Goal: Task Accomplishment & Management: Manage account settings

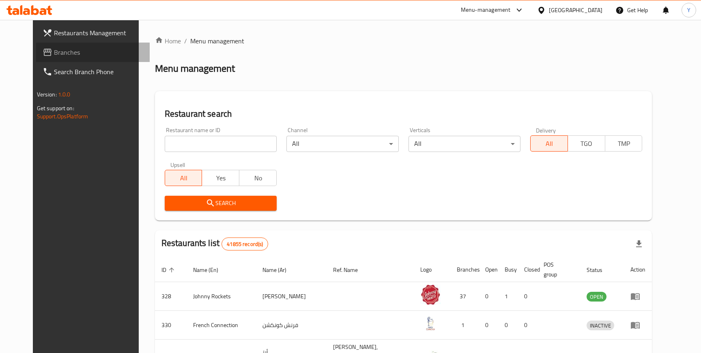
click at [54, 51] on span "Branches" at bounding box center [99, 52] width 90 height 10
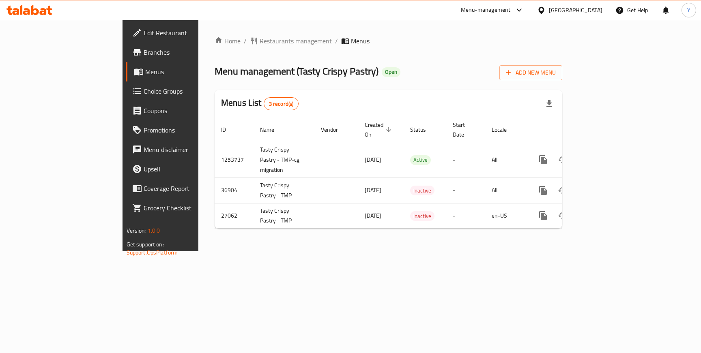
click at [499, 251] on div "Home / Restaurants management / Menus Menu management ( Tasty Crispy Pastry ) O…" at bounding box center [388, 135] width 380 height 231
click at [555, 71] on span "Add New Menu" at bounding box center [531, 73] width 50 height 10
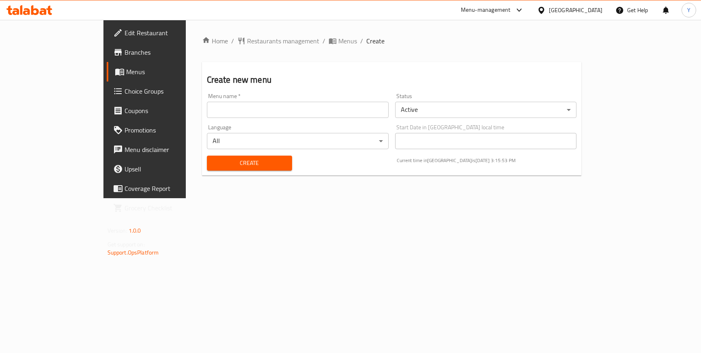
click at [482, 114] on body "​ Menu-management [GEOGRAPHIC_DATA] Get Help Y Edit Restaurant Branches Menus C…" at bounding box center [350, 186] width 701 height 333
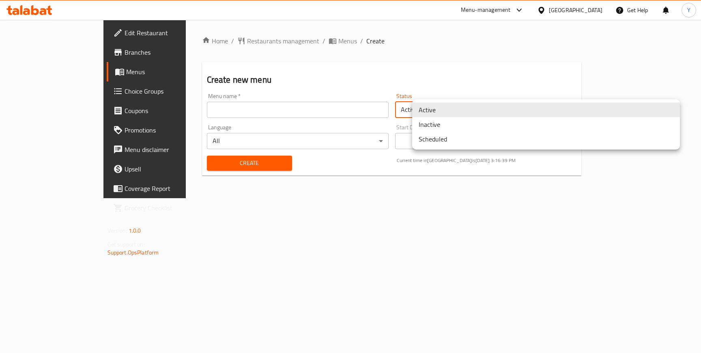
click at [261, 50] on div at bounding box center [350, 176] width 701 height 353
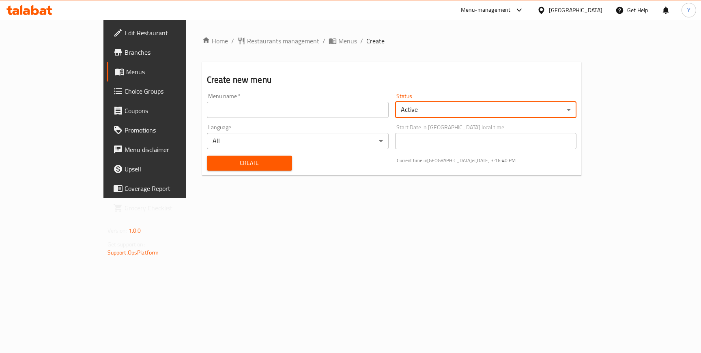
click at [328, 42] on icon "breadcrumb" at bounding box center [332, 41] width 8 height 8
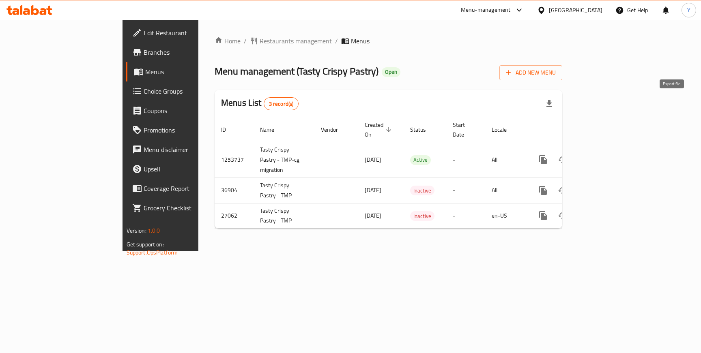
click at [552, 103] on icon "button" at bounding box center [549, 103] width 6 height 7
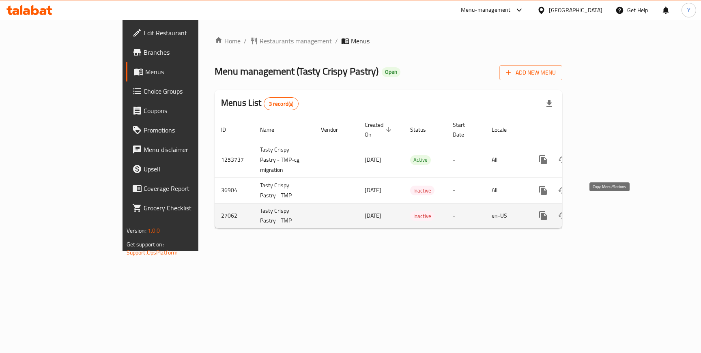
click at [546, 211] on icon "more" at bounding box center [543, 215] width 8 height 9
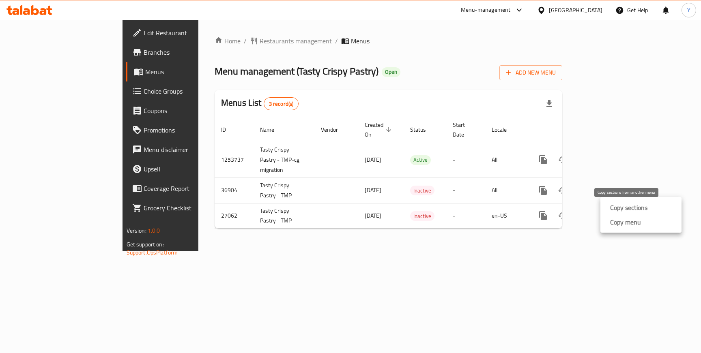
click at [618, 208] on strong "Copy sections" at bounding box center [628, 208] width 37 height 10
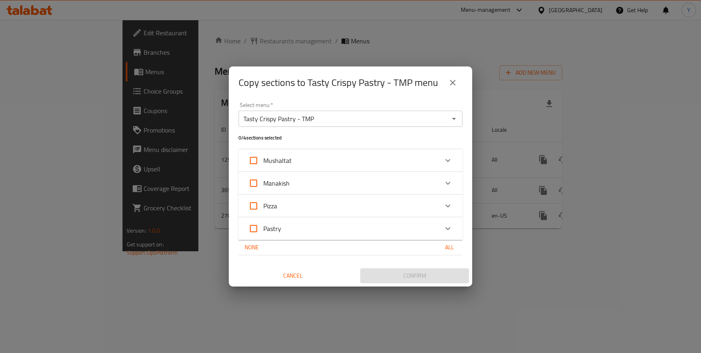
click at [453, 118] on icon "Open" at bounding box center [454, 119] width 4 height 2
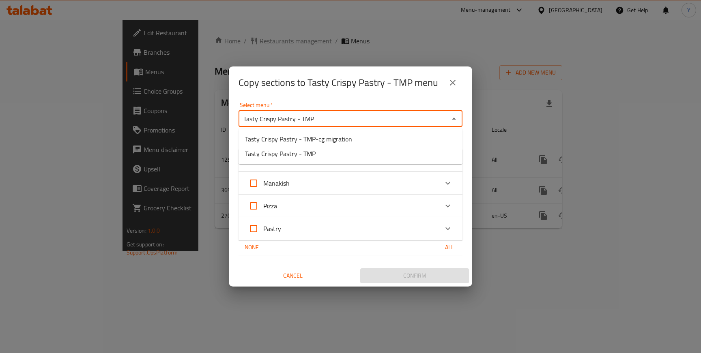
click at [423, 100] on div "Select menu   * Tasty Crispy Pastry - TMP Select menu * 0 / 4 sections selected…" at bounding box center [350, 193] width 243 height 188
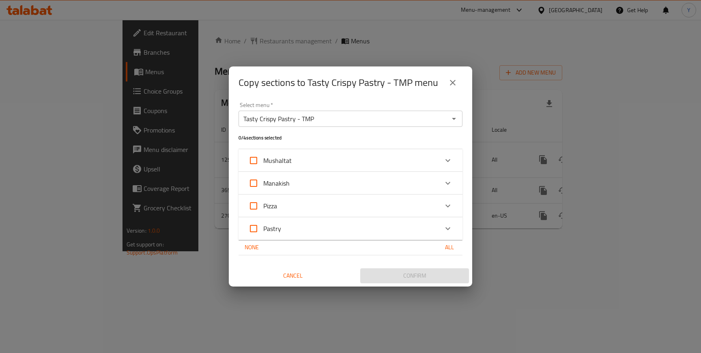
click at [452, 81] on icon "close" at bounding box center [453, 83] width 6 height 6
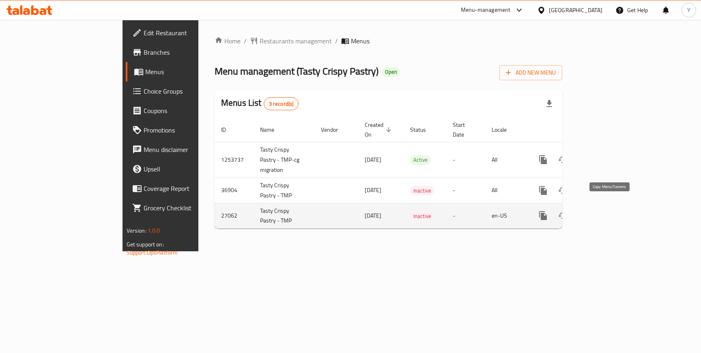
click at [546, 211] on icon "more" at bounding box center [543, 215] width 8 height 9
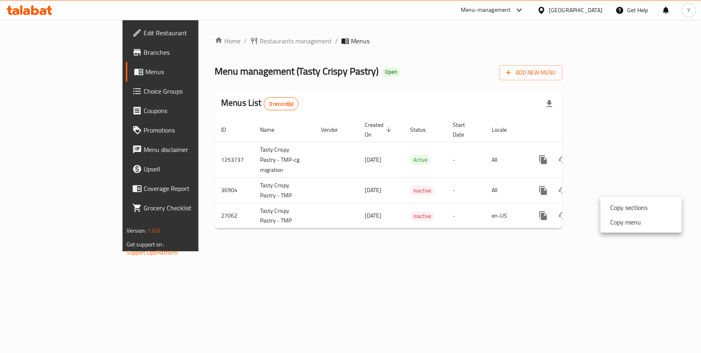
click at [621, 208] on strong "Copy sections" at bounding box center [628, 208] width 37 height 10
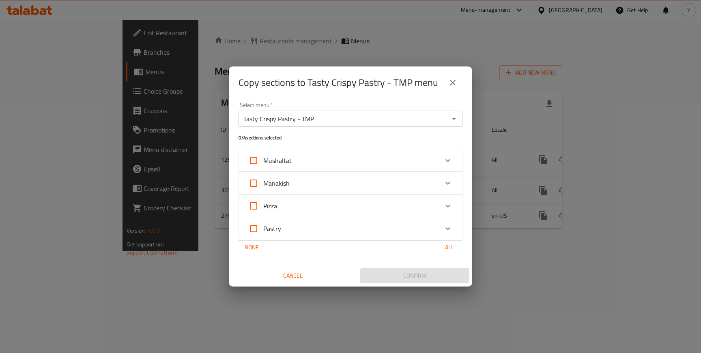
click at [459, 121] on div "Tasty Crispy Pastry - TMP Select menu *" at bounding box center [350, 119] width 224 height 16
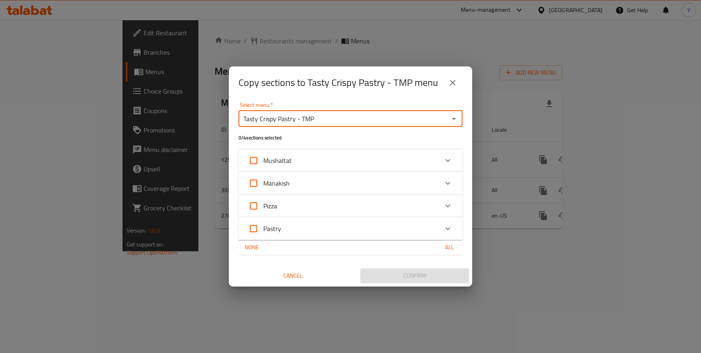
click at [449, 121] on icon "Open" at bounding box center [454, 119] width 10 height 10
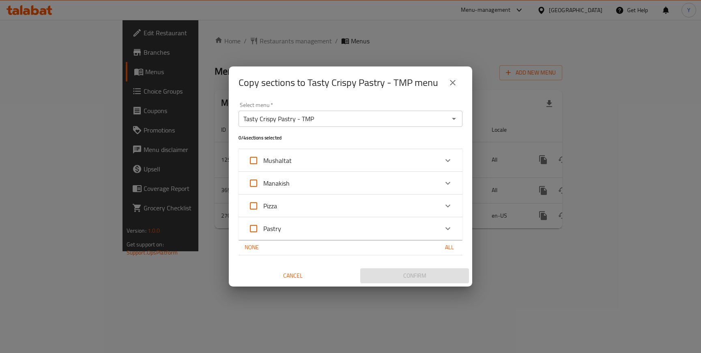
click at [446, 100] on div "Select menu   * Tasty Crispy Pastry - TMP Select menu * 0 / 4 sections selected…" at bounding box center [350, 193] width 243 height 188
click at [456, 117] on icon "Open" at bounding box center [454, 119] width 10 height 10
click at [438, 100] on div "Select menu   * Tasty Crispy Pastry - TMP Select menu * 0 / 4 sections selected…" at bounding box center [350, 193] width 243 height 188
click at [452, 81] on icon "close" at bounding box center [453, 83] width 10 height 10
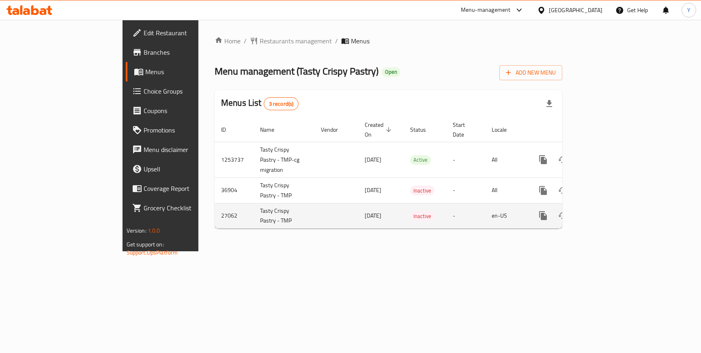
click at [546, 211] on icon "more" at bounding box center [543, 215] width 8 height 9
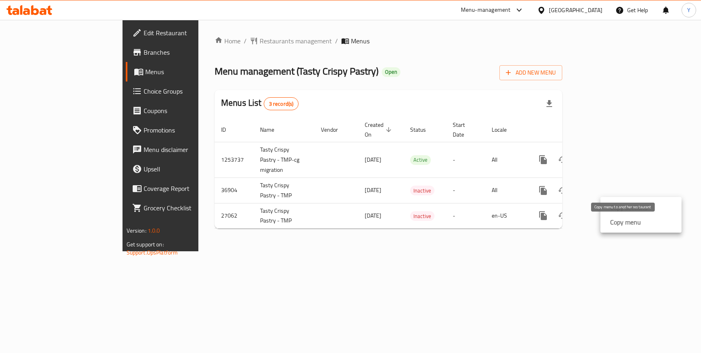
click at [621, 225] on strong "Copy menu" at bounding box center [625, 222] width 31 height 10
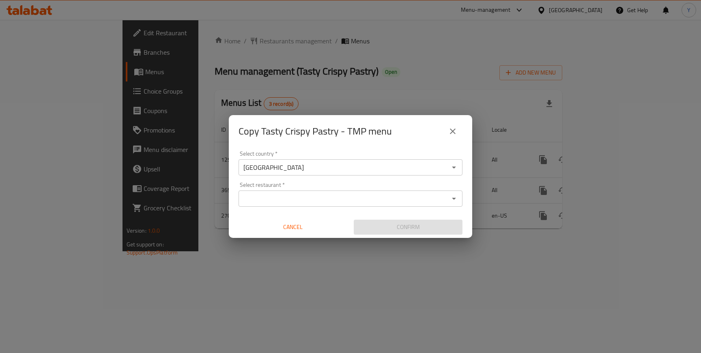
click at [452, 196] on icon "Open" at bounding box center [454, 199] width 10 height 10
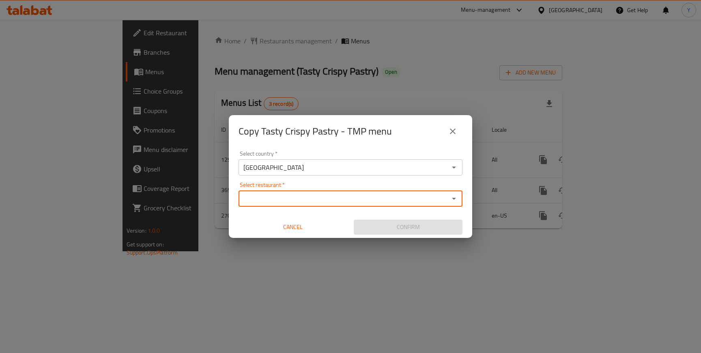
click at [336, 199] on input "Select restaurant   *" at bounding box center [344, 198] width 206 height 11
type input "s"
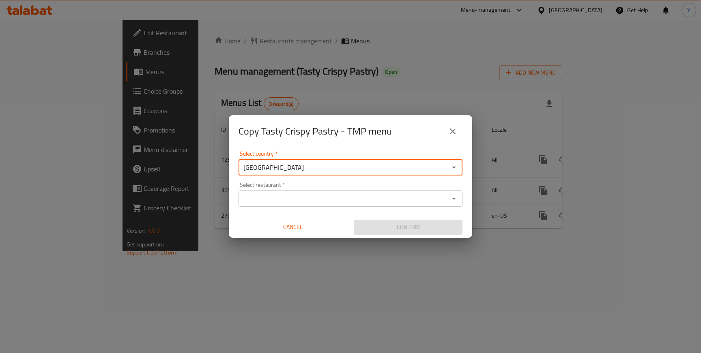
click at [364, 168] on input "[GEOGRAPHIC_DATA]" at bounding box center [344, 167] width 206 height 11
click at [454, 169] on icon "Open" at bounding box center [454, 168] width 10 height 10
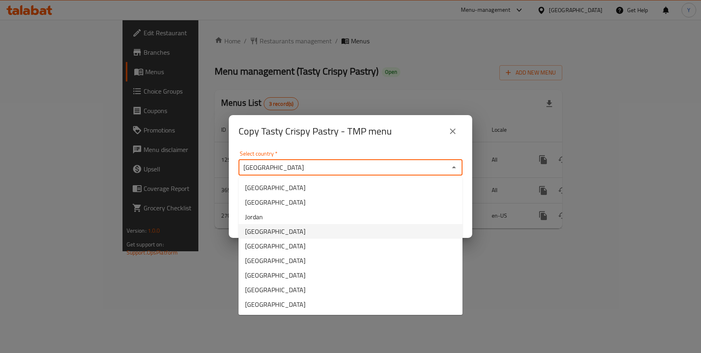
click at [283, 233] on li "[GEOGRAPHIC_DATA]" at bounding box center [350, 231] width 224 height 15
type input "[GEOGRAPHIC_DATA]"
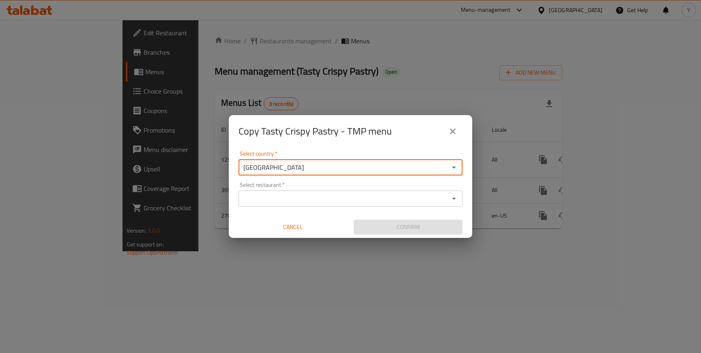
click at [300, 199] on input "Select restaurant   *" at bounding box center [344, 198] width 206 height 11
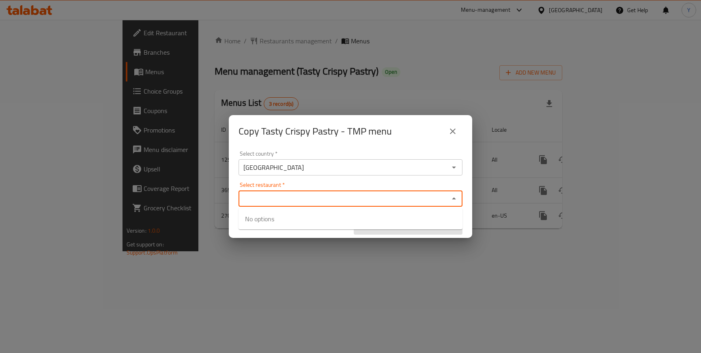
click at [309, 185] on div "Select restaurant   * Select restaurant *" at bounding box center [350, 194] width 224 height 25
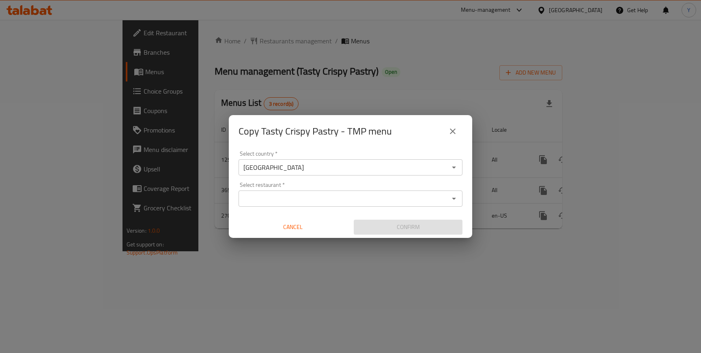
click at [364, 149] on div "Select country   * [GEOGRAPHIC_DATA] Select country * Select restaurant   * Sel…" at bounding box center [350, 193] width 243 height 90
click at [451, 201] on icon "Open" at bounding box center [454, 199] width 10 height 10
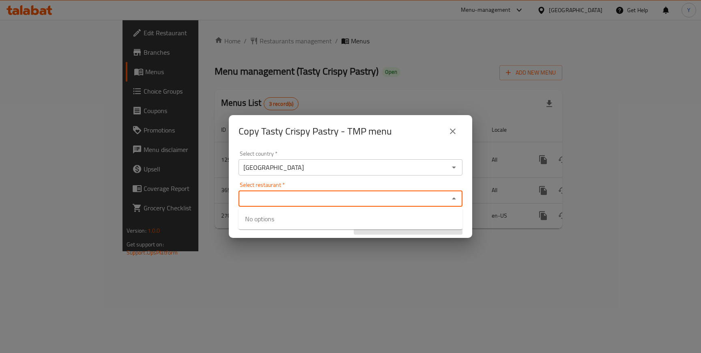
click at [454, 132] on icon "close" at bounding box center [453, 131] width 10 height 10
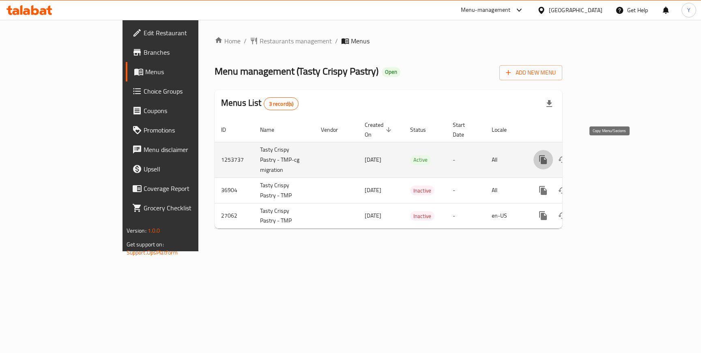
click at [546, 155] on icon "more" at bounding box center [543, 159] width 8 height 9
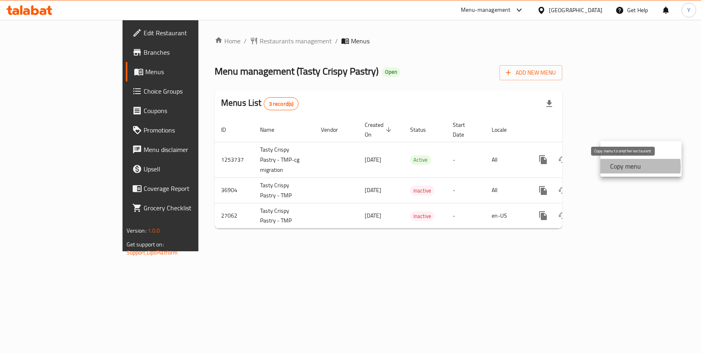
click at [616, 167] on strong "Copy menu" at bounding box center [625, 166] width 31 height 10
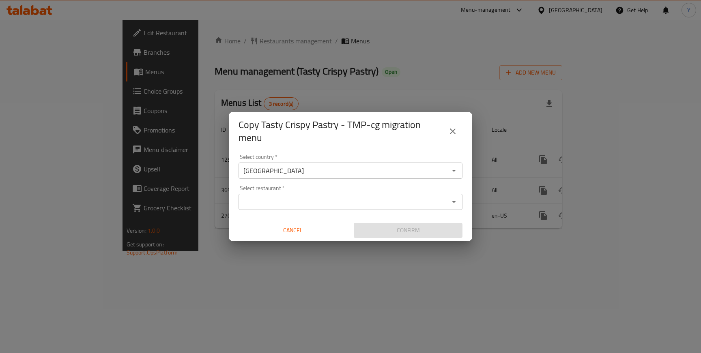
click at [453, 201] on icon "Open" at bounding box center [454, 202] width 4 height 2
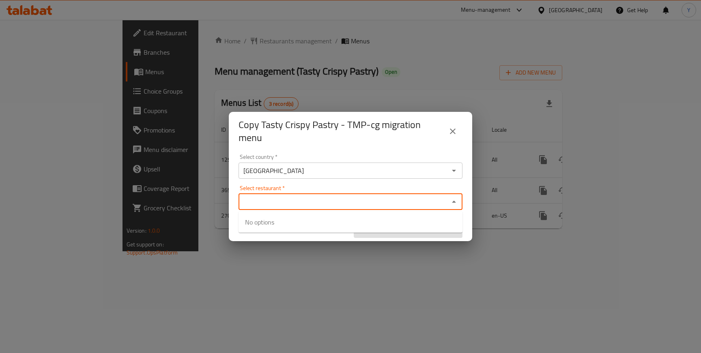
click at [417, 189] on div "Select restaurant   * Select restaurant *" at bounding box center [350, 197] width 224 height 25
click at [409, 172] on input "[GEOGRAPHIC_DATA]" at bounding box center [344, 170] width 206 height 11
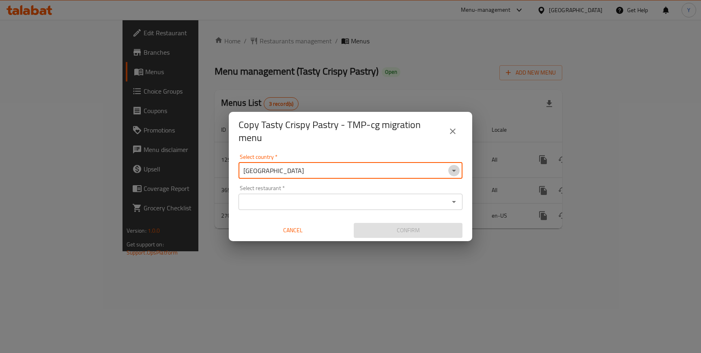
click at [456, 171] on icon "Open" at bounding box center [454, 171] width 10 height 10
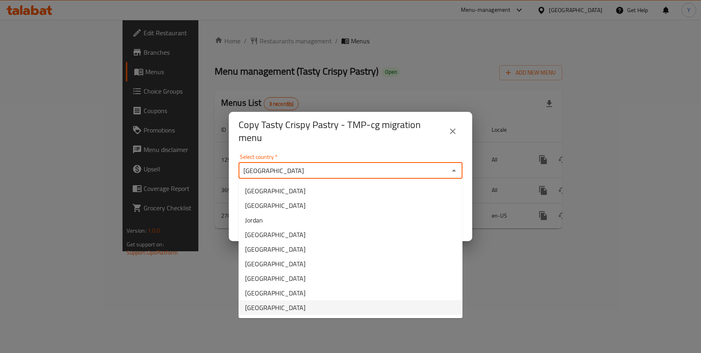
click at [271, 303] on li "[GEOGRAPHIC_DATA]" at bounding box center [350, 307] width 224 height 15
type input "[GEOGRAPHIC_DATA]"
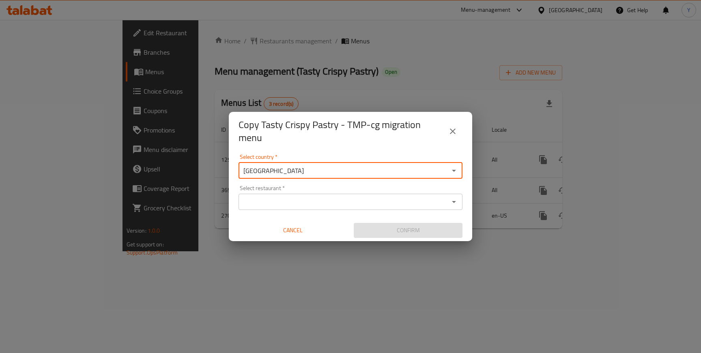
click at [302, 195] on div "Select restaurant *" at bounding box center [350, 202] width 224 height 16
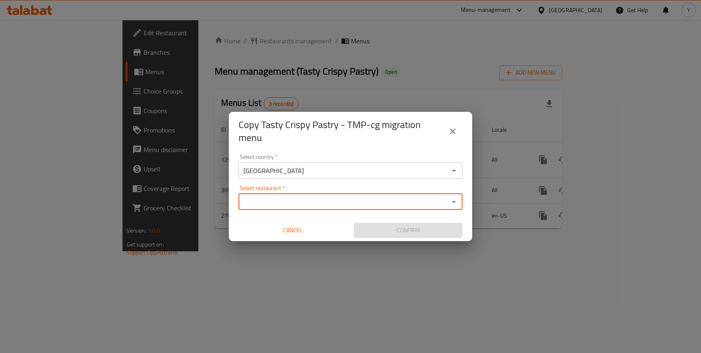
click at [301, 200] on input "Select restaurant   *" at bounding box center [344, 201] width 206 height 11
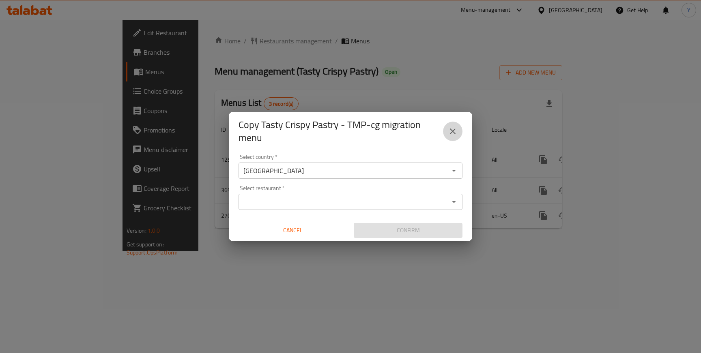
click at [455, 133] on icon "close" at bounding box center [453, 131] width 10 height 10
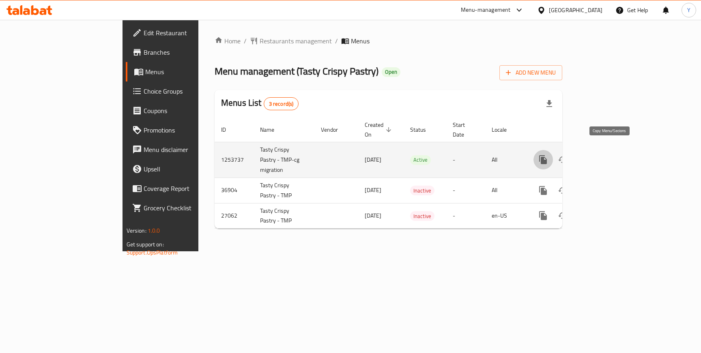
click at [546, 155] on icon "more" at bounding box center [543, 159] width 8 height 9
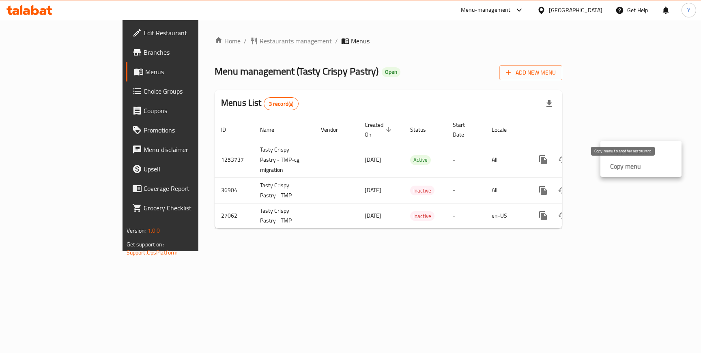
click at [619, 165] on strong "Copy menu" at bounding box center [625, 166] width 31 height 10
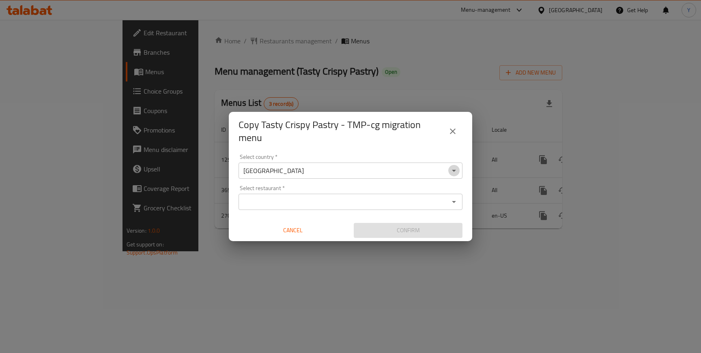
click at [458, 171] on icon "Open" at bounding box center [454, 171] width 10 height 10
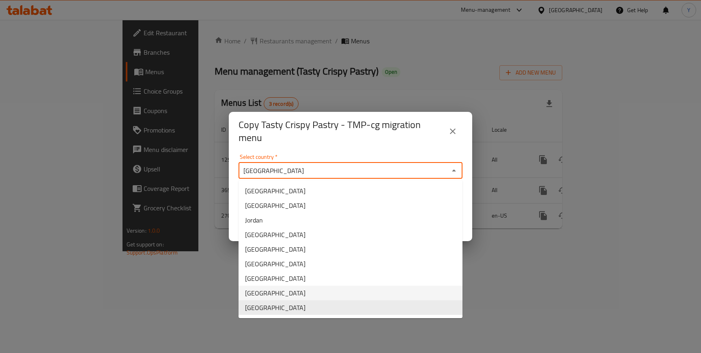
click at [329, 289] on li "[GEOGRAPHIC_DATA]" at bounding box center [350, 293] width 224 height 15
type input "[GEOGRAPHIC_DATA]"
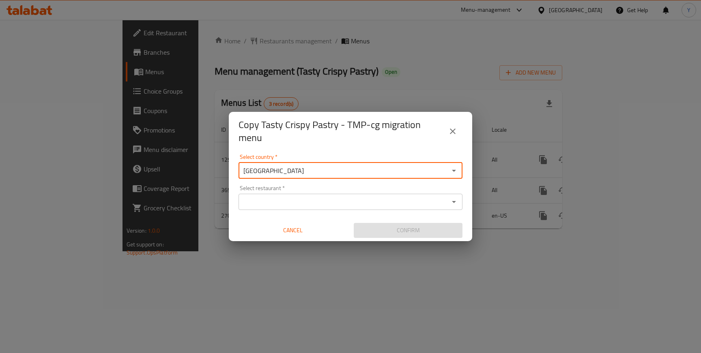
click at [454, 205] on icon "Open" at bounding box center [454, 202] width 10 height 10
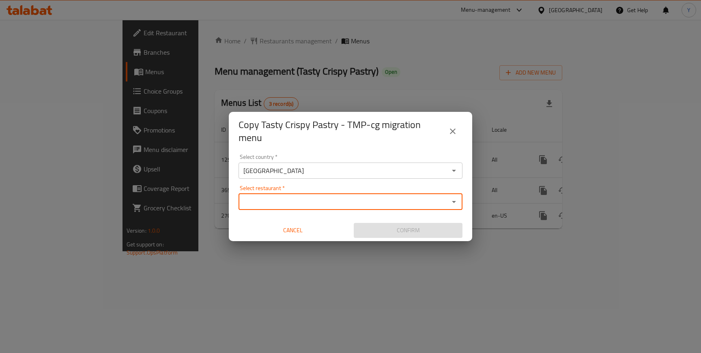
click at [452, 131] on icon "close" at bounding box center [453, 132] width 6 height 6
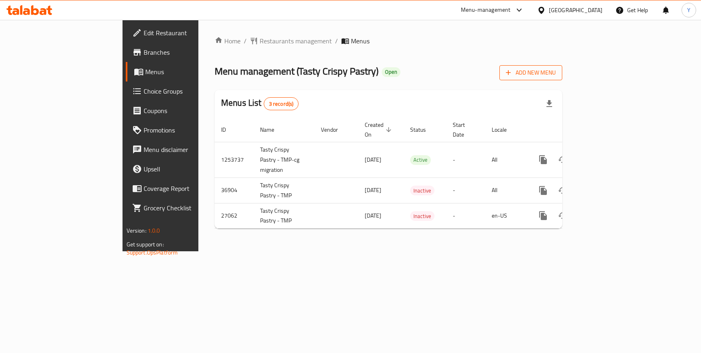
click at [512, 72] on icon "button" at bounding box center [508, 73] width 8 height 8
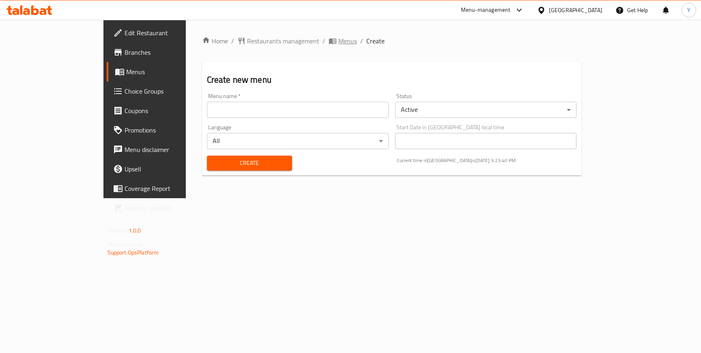
click at [338, 43] on span "Menus" at bounding box center [347, 41] width 19 height 10
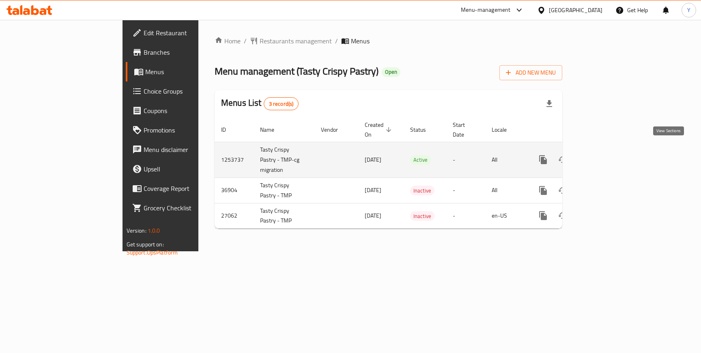
click at [606, 155] on icon "enhanced table" at bounding box center [601, 160] width 10 height 10
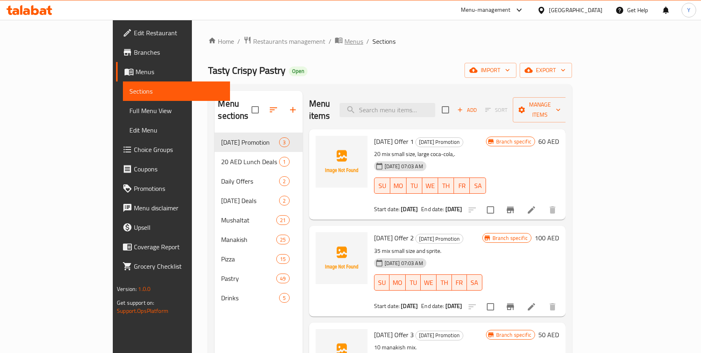
click at [344, 41] on span "Menus" at bounding box center [353, 41] width 19 height 10
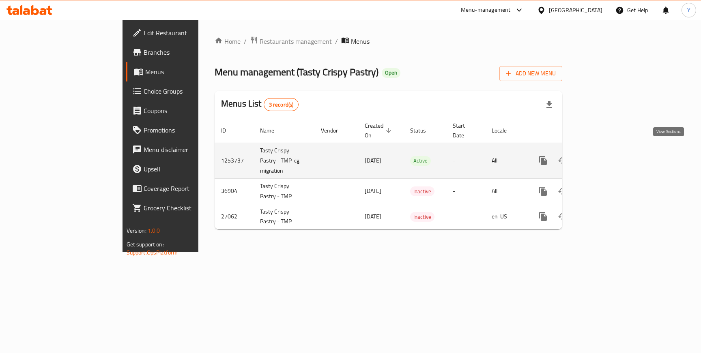
click at [606, 156] on icon "enhanced table" at bounding box center [601, 161] width 10 height 10
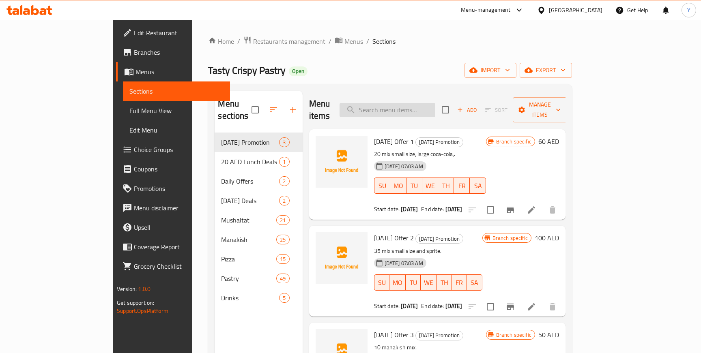
click at [435, 106] on input "search" at bounding box center [387, 110] width 96 height 14
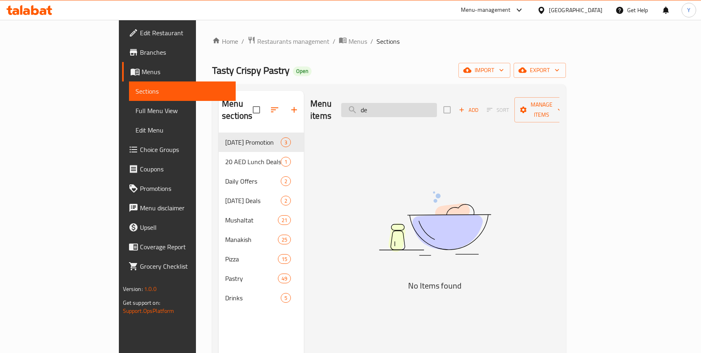
type input "d"
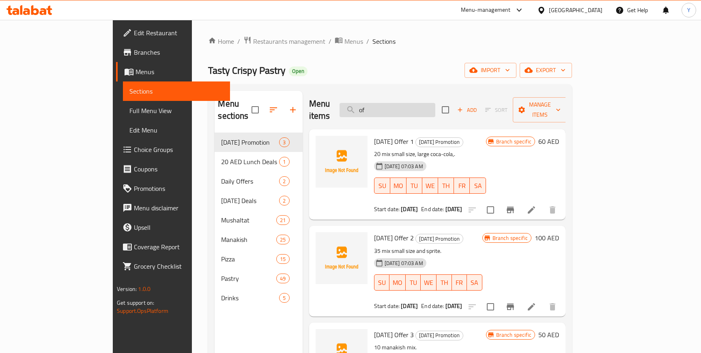
type input "o"
click at [221, 157] on span "20 AED Lunch Deals" at bounding box center [250, 162] width 58 height 10
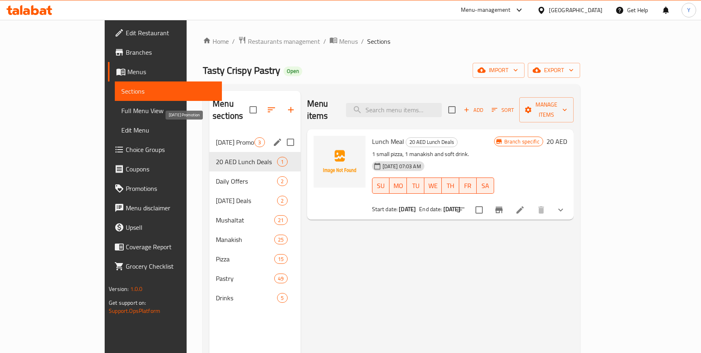
click at [216, 137] on span "[DATE] Promotion" at bounding box center [235, 142] width 39 height 10
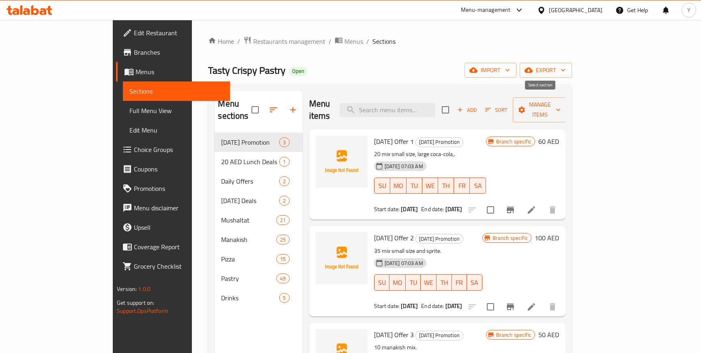
click at [454, 105] on input "checkbox" at bounding box center [445, 109] width 17 height 17
checkbox input "true"
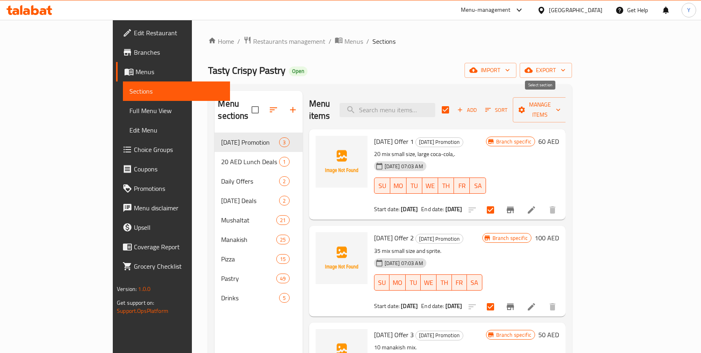
click at [454, 105] on input "checkbox" at bounding box center [445, 109] width 17 height 17
checkbox input "false"
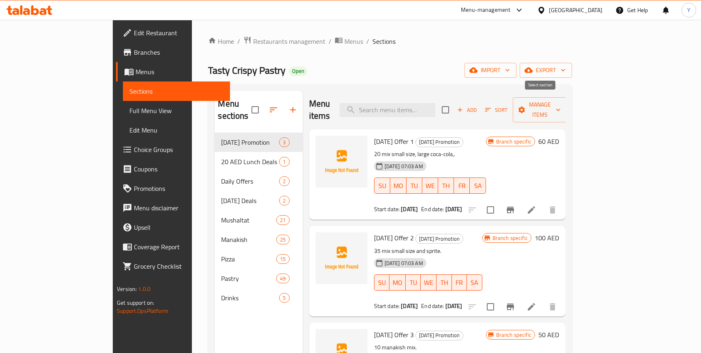
click at [454, 105] on input "checkbox" at bounding box center [445, 109] width 17 height 17
checkbox input "true"
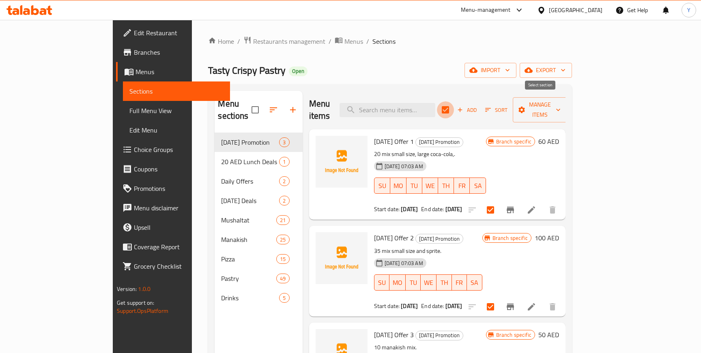
click at [454, 105] on input "checkbox" at bounding box center [445, 109] width 17 height 17
checkbox input "false"
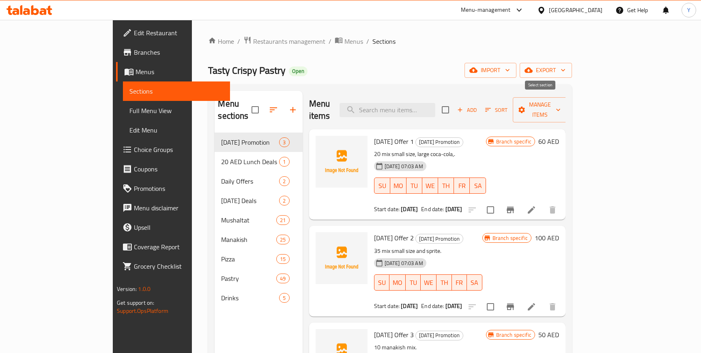
click at [454, 105] on input "checkbox" at bounding box center [445, 109] width 17 height 17
checkbox input "true"
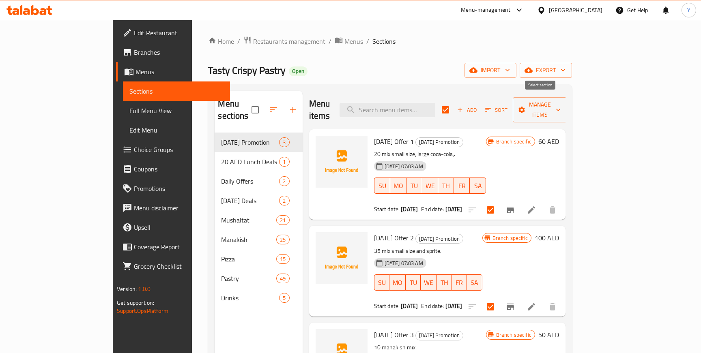
click at [454, 105] on input "checkbox" at bounding box center [445, 109] width 17 height 17
checkbox input "false"
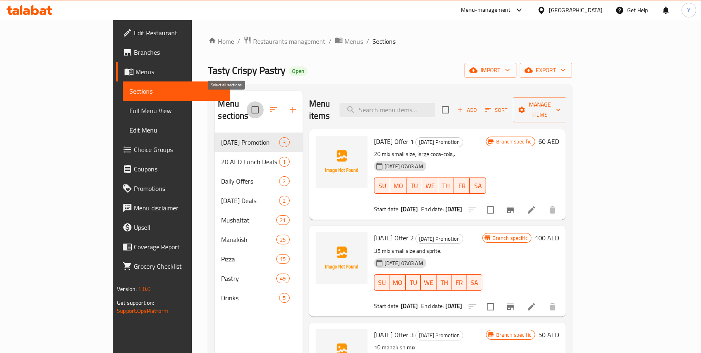
click at [246, 106] on input "checkbox" at bounding box center [254, 109] width 17 height 17
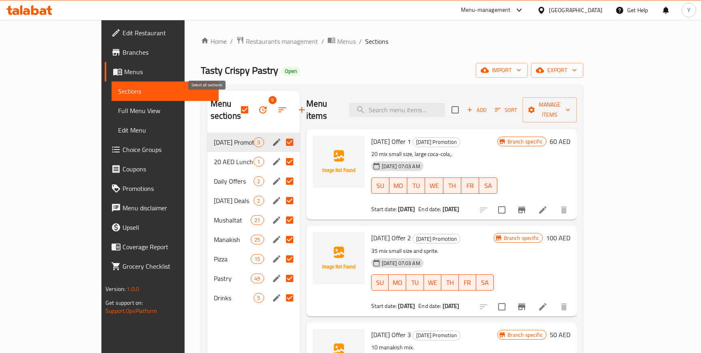
click at [236, 102] on input "checkbox" at bounding box center [244, 109] width 17 height 17
checkbox input "false"
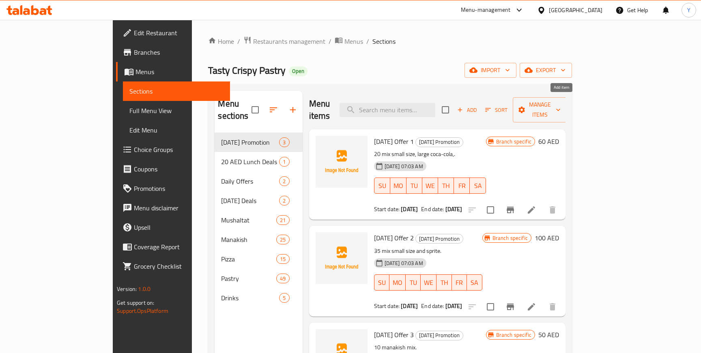
click at [478, 105] on span "Add" at bounding box center [467, 109] width 22 height 9
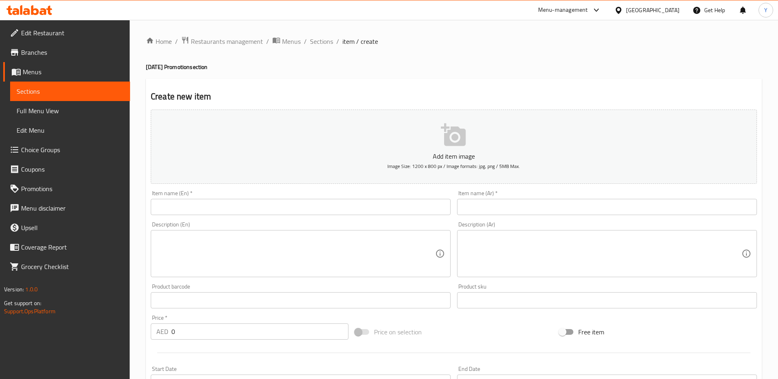
click at [461, 88] on div "Create new item Add item image Image Size: 1200 x 800 px / Image formats: jpg, …" at bounding box center [454, 315] width 616 height 472
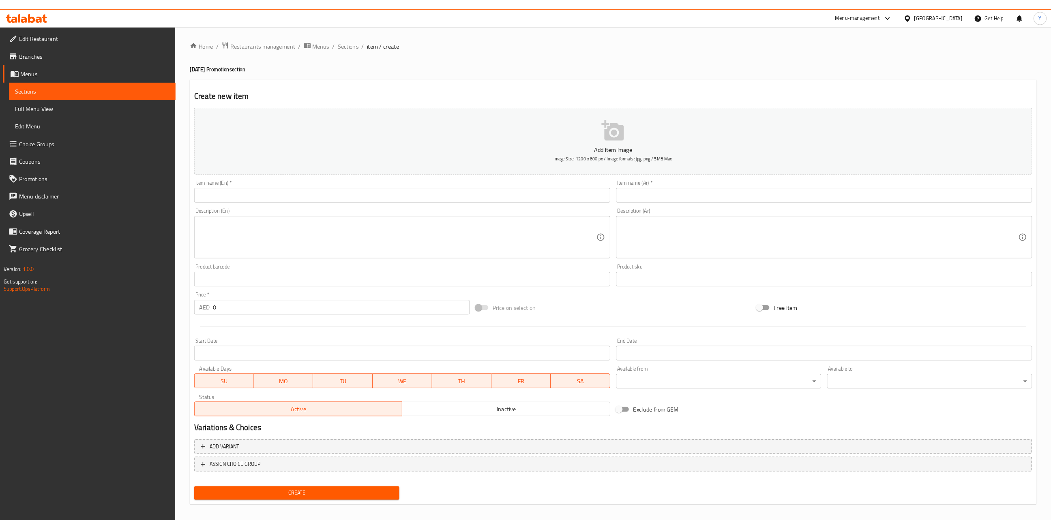
scroll to position [4, 0]
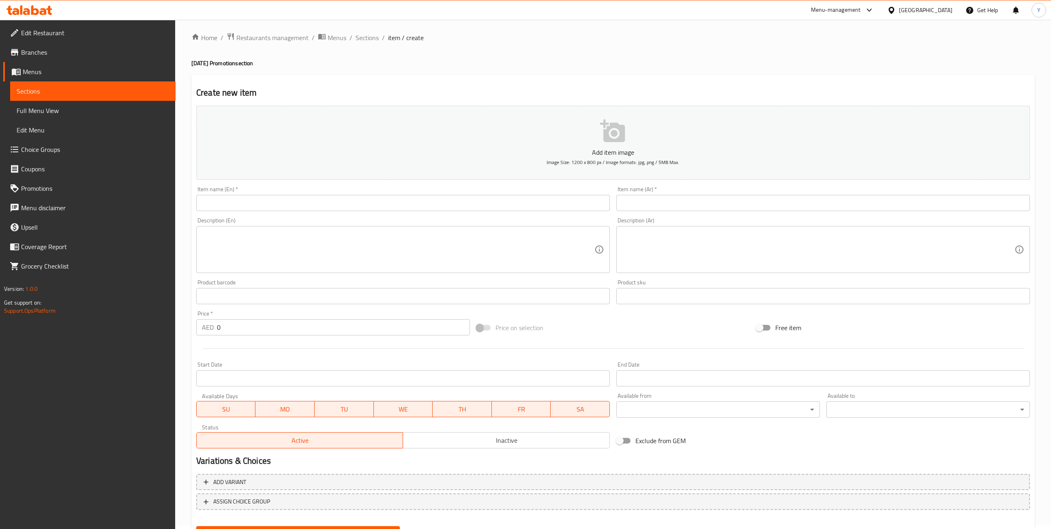
click at [648, 74] on div "Home / Restaurants management / Menus / Sections / item / create [DATE] Promoti…" at bounding box center [612, 292] width 843 height 521
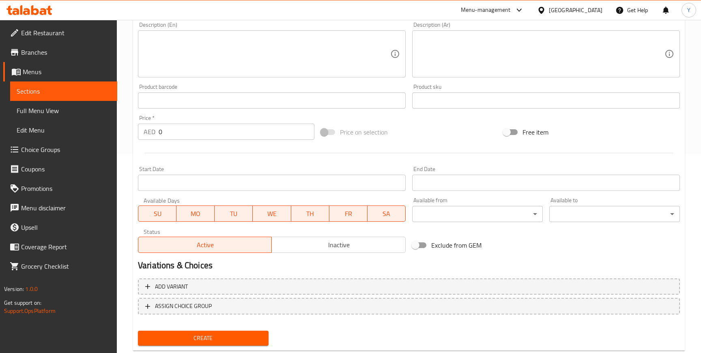
scroll to position [220, 0]
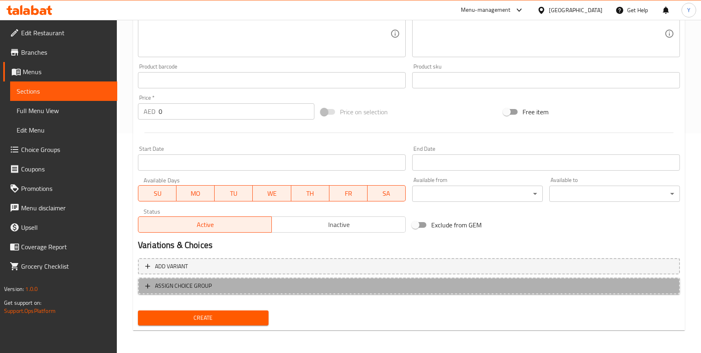
click at [170, 286] on span "ASSIGN CHOICE GROUP" at bounding box center [183, 286] width 57 height 10
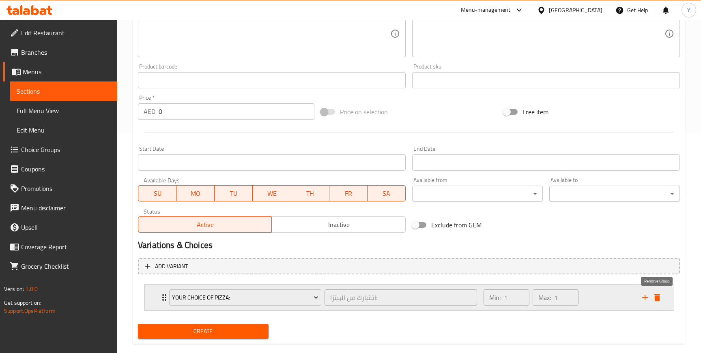
click at [655, 296] on icon "delete" at bounding box center [657, 297] width 6 height 7
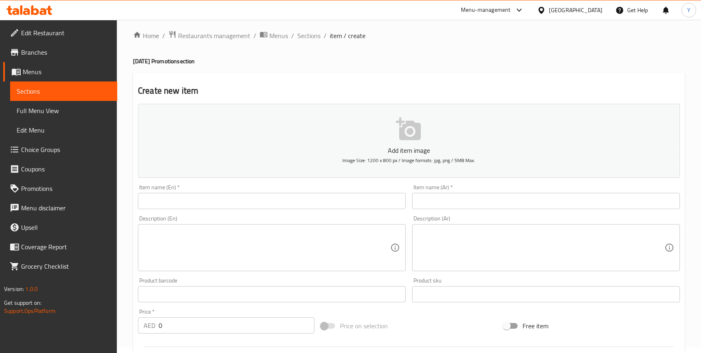
scroll to position [0, 0]
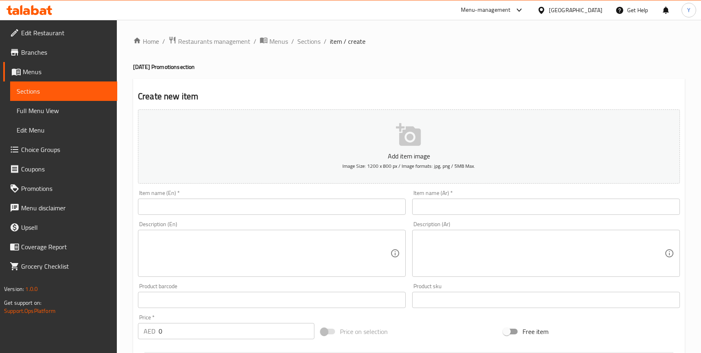
click at [33, 154] on span "Choice Groups" at bounding box center [66, 150] width 90 height 10
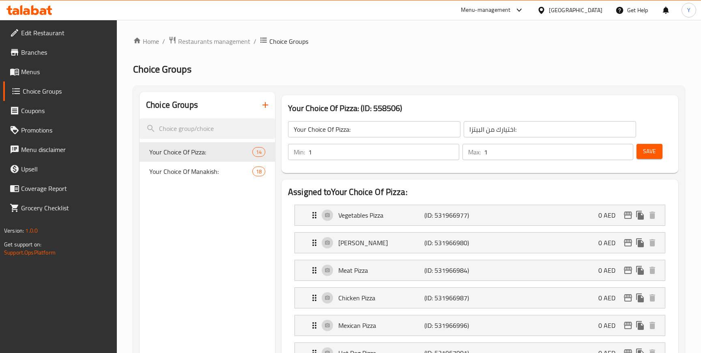
click at [33, 69] on span "Menus" at bounding box center [66, 72] width 90 height 10
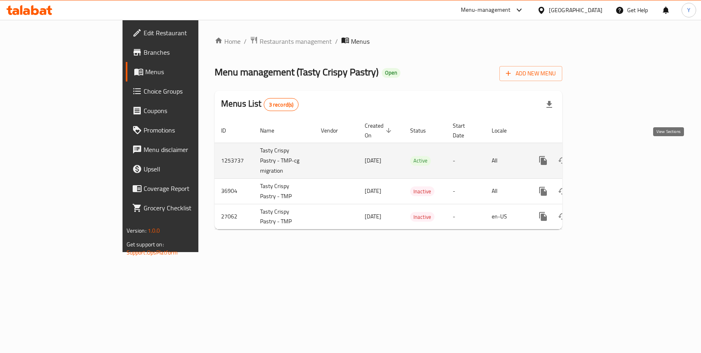
click at [605, 157] on icon "enhanced table" at bounding box center [601, 160] width 7 height 7
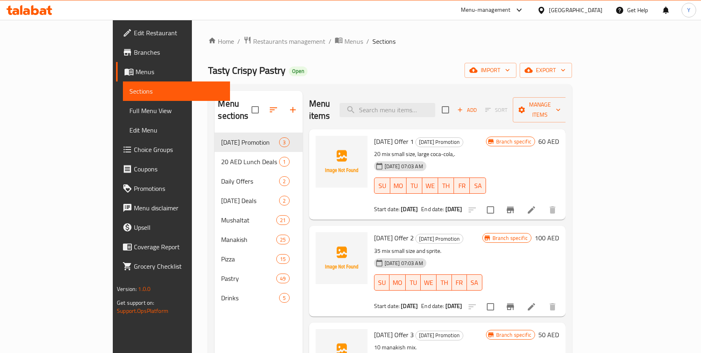
click at [562, 200] on div at bounding box center [512, 209] width 100 height 19
click at [499, 201] on input "checkbox" at bounding box center [490, 209] width 17 height 17
checkbox input "false"
click at [516, 76] on button "import" at bounding box center [490, 70] width 52 height 15
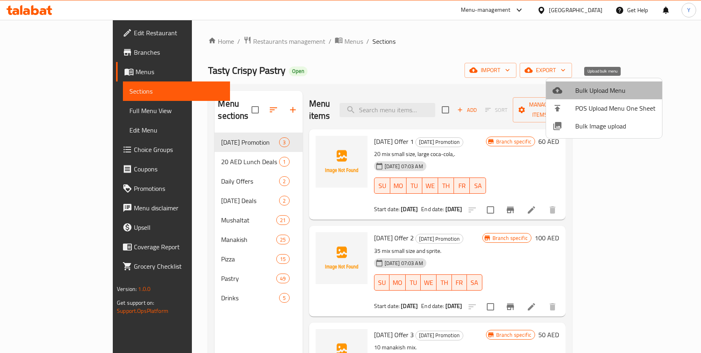
click at [604, 87] on span "Bulk Upload Menu" at bounding box center [615, 91] width 80 height 10
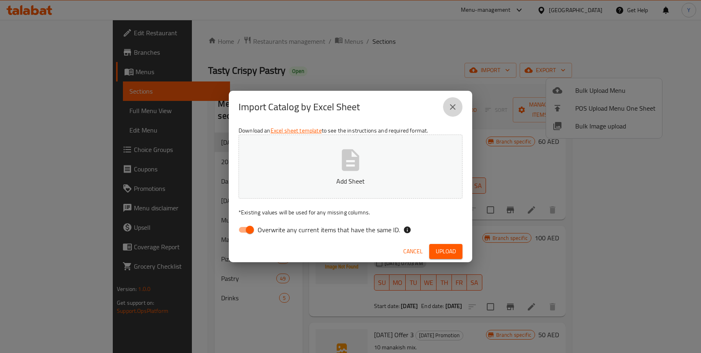
click at [454, 104] on icon "close" at bounding box center [453, 107] width 10 height 10
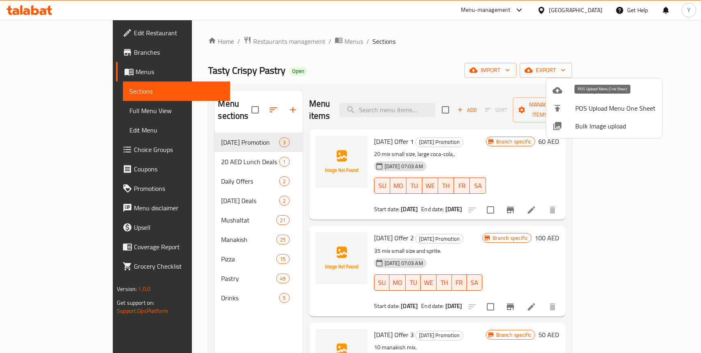
click at [588, 109] on span "POS Upload Menu One Sheet" at bounding box center [615, 108] width 80 height 10
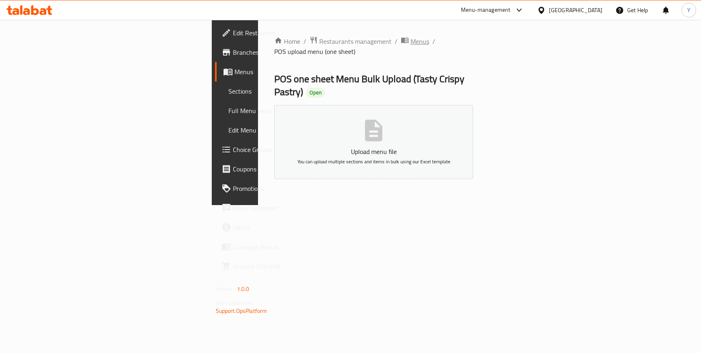
click at [410, 43] on span "Menus" at bounding box center [419, 41] width 19 height 10
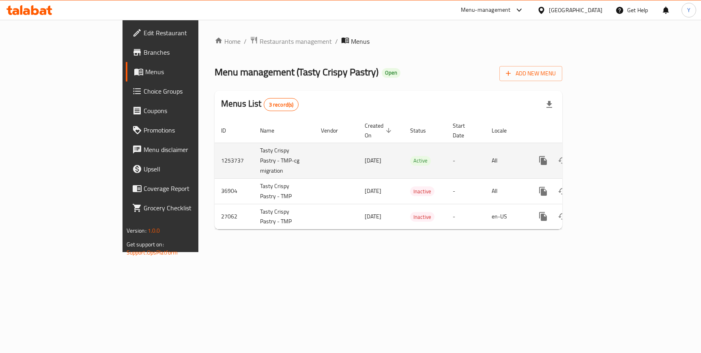
click at [605, 157] on icon "enhanced table" at bounding box center [601, 160] width 7 height 7
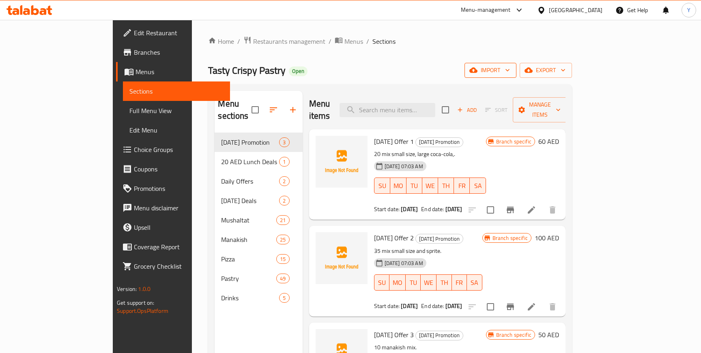
click at [510, 73] on span "import" at bounding box center [490, 70] width 39 height 10
click at [572, 48] on div at bounding box center [350, 176] width 701 height 353
click at [572, 75] on button "export" at bounding box center [545, 70] width 52 height 15
click at [618, 69] on div at bounding box center [350, 176] width 701 height 353
click at [565, 68] on span "export" at bounding box center [545, 70] width 39 height 10
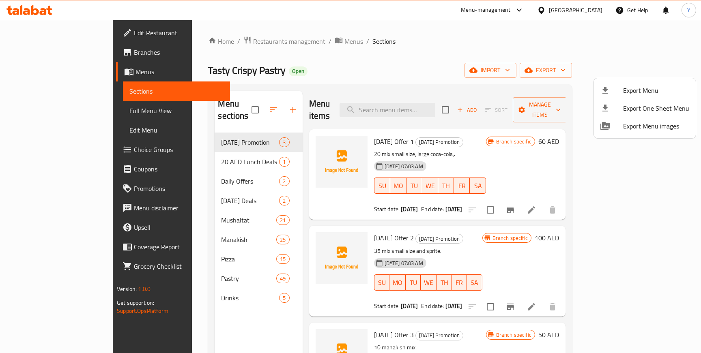
click at [641, 87] on span "Export Menu" at bounding box center [656, 91] width 66 height 10
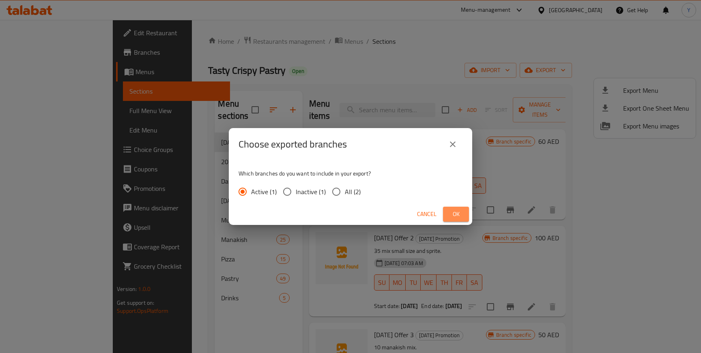
click at [452, 215] on span "Ok" at bounding box center [455, 214] width 13 height 10
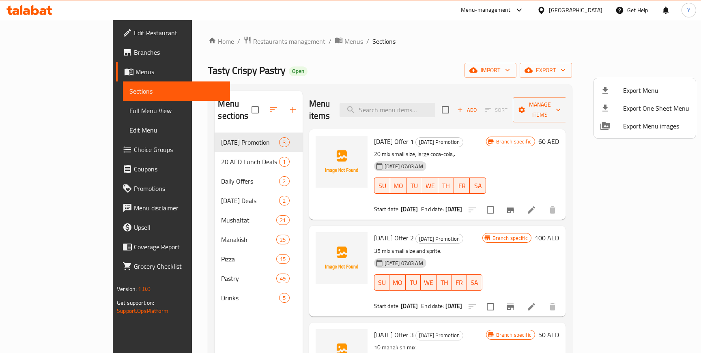
click at [509, 40] on div at bounding box center [350, 176] width 701 height 353
click at [565, 68] on span "export" at bounding box center [545, 70] width 39 height 10
click at [635, 109] on span "Export One Sheet Menu" at bounding box center [656, 108] width 66 height 10
click at [641, 126] on span "Export Menu images" at bounding box center [656, 126] width 66 height 10
click at [473, 51] on div at bounding box center [350, 176] width 701 height 353
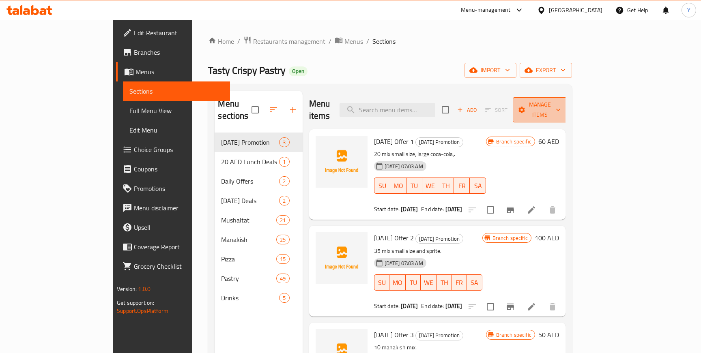
click at [560, 103] on span "Manage items" at bounding box center [539, 110] width 41 height 20
click at [638, 198] on span "Copy branch menu" at bounding box center [653, 196] width 51 height 10
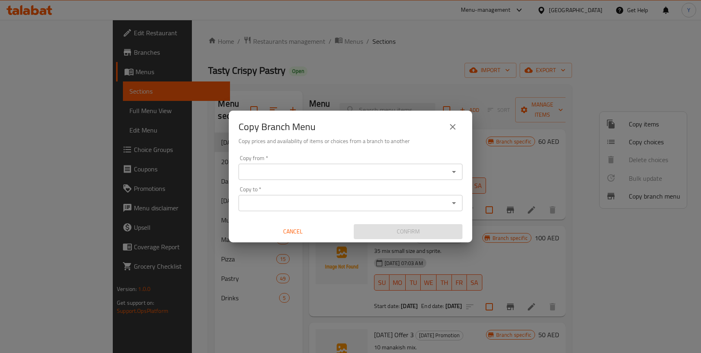
click at [384, 204] on input "Copy to   *" at bounding box center [344, 202] width 206 height 11
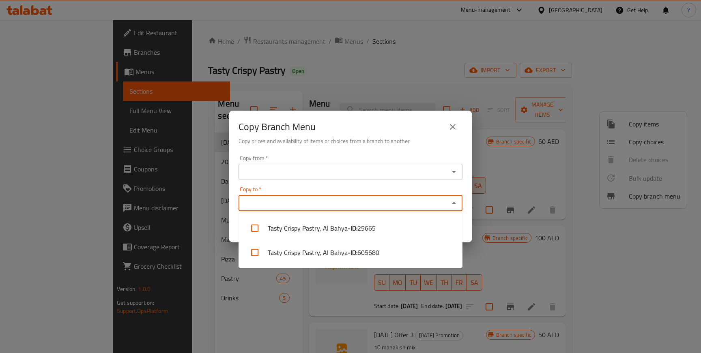
click at [430, 171] on input "Copy from   *" at bounding box center [344, 171] width 206 height 11
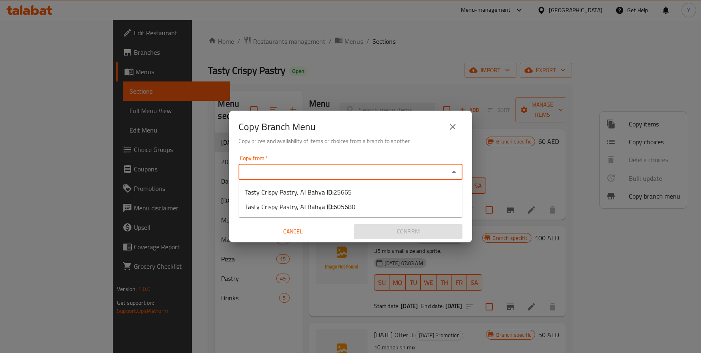
click at [339, 156] on div "Copy from   * Copy from *" at bounding box center [350, 167] width 224 height 25
click at [409, 151] on div "Copy Branch Menu Copy prices and availability of items or choices from a branch…" at bounding box center [350, 131] width 243 height 41
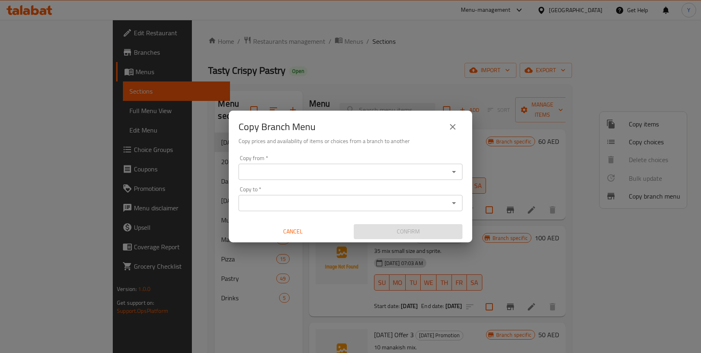
click at [328, 170] on input "Copy from   *" at bounding box center [344, 171] width 206 height 11
click at [336, 152] on div "Copy from   * Copy from * Copy to   * Copy to * Cancel Confirm" at bounding box center [350, 197] width 243 height 90
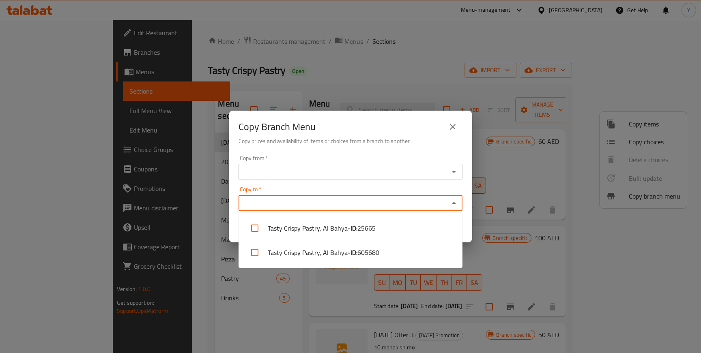
click at [348, 203] on input "Copy to   *" at bounding box center [344, 202] width 206 height 11
click at [361, 174] on input "Copy from   *" at bounding box center [344, 171] width 206 height 11
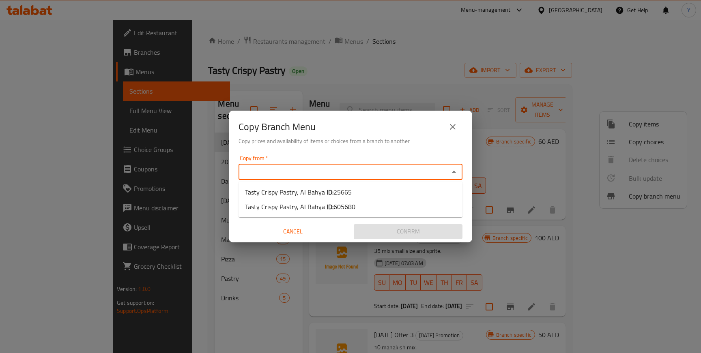
click at [451, 126] on icon "close" at bounding box center [453, 127] width 10 height 10
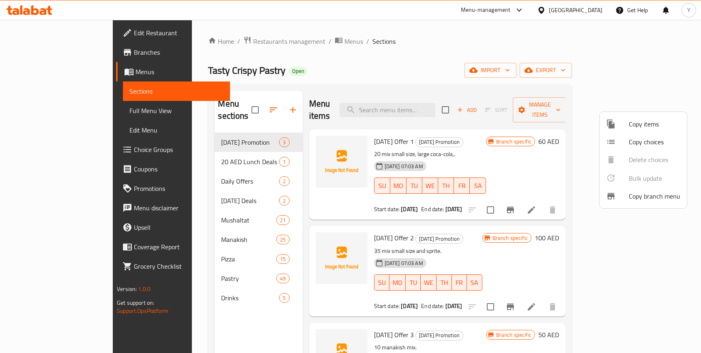
click at [639, 125] on span "Copy items" at bounding box center [653, 124] width 51 height 10
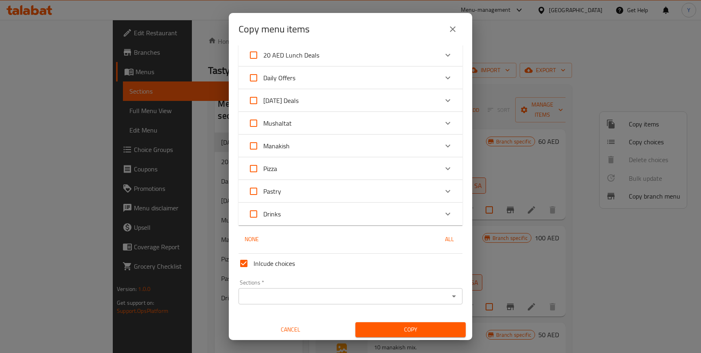
scroll to position [52, 0]
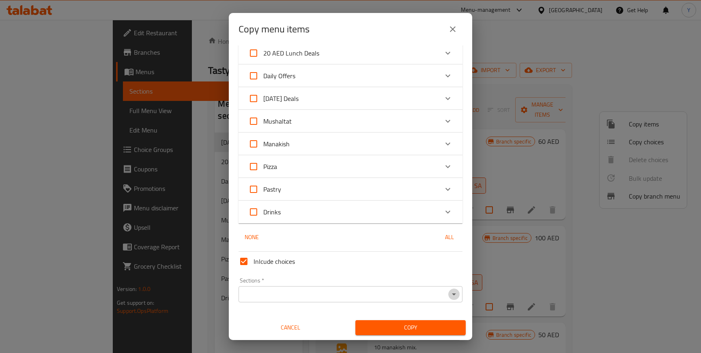
click at [455, 295] on icon "Open" at bounding box center [454, 294] width 10 height 10
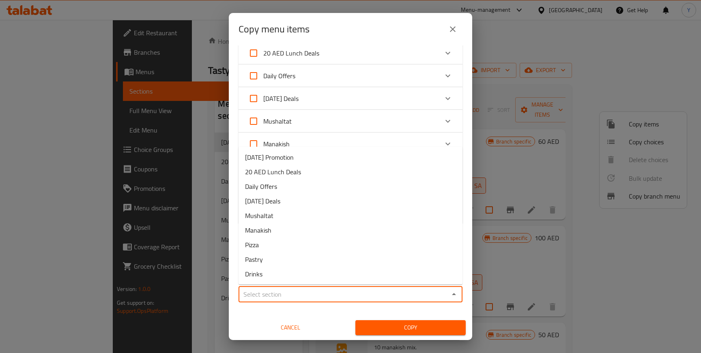
click at [258, 328] on span "Cancel" at bounding box center [290, 328] width 104 height 10
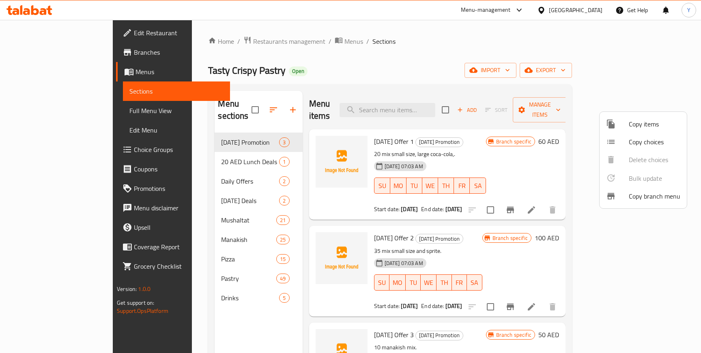
click at [638, 126] on span "Copy items" at bounding box center [653, 124] width 51 height 10
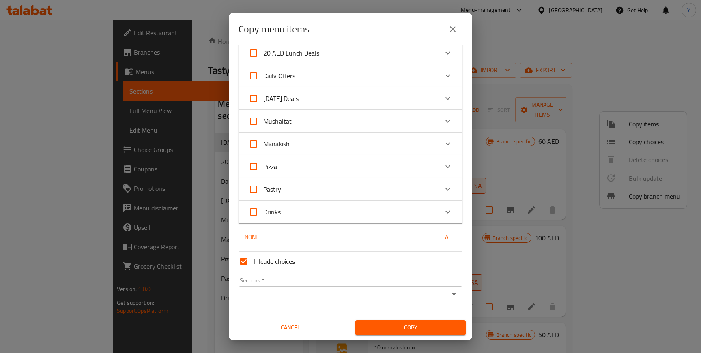
scroll to position [0, 0]
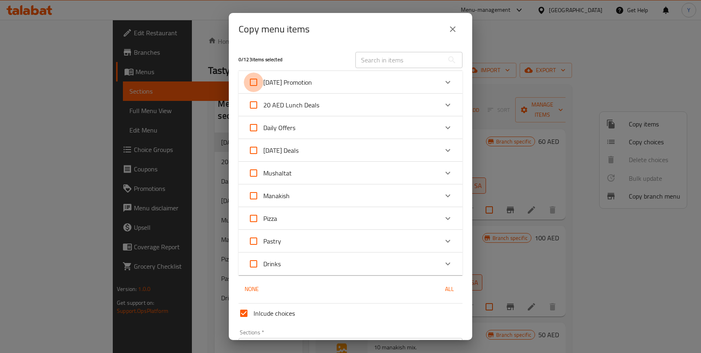
click at [256, 82] on input "[DATE] Promotion" at bounding box center [253, 82] width 19 height 19
checkbox input "true"
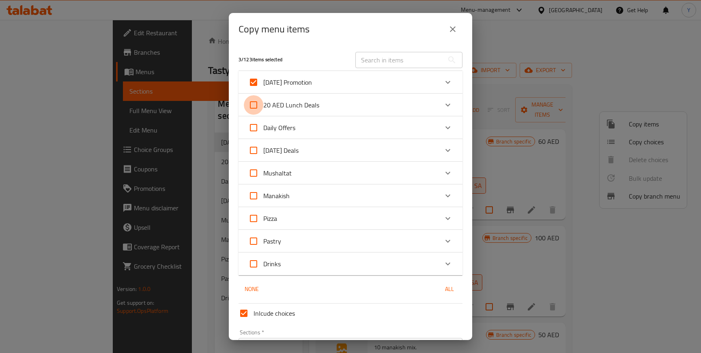
click at [254, 104] on input "20 AED Lunch Deals" at bounding box center [253, 104] width 19 height 19
checkbox input "true"
click at [254, 131] on input "Daily Offers" at bounding box center [253, 127] width 19 height 19
checkbox input "true"
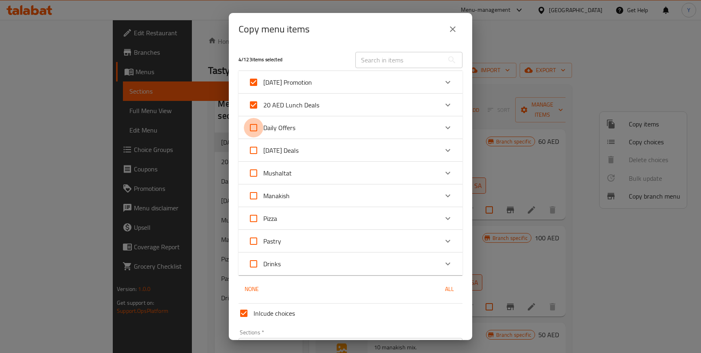
checkbox input "true"
click at [452, 85] on icon "Expand" at bounding box center [448, 82] width 10 height 10
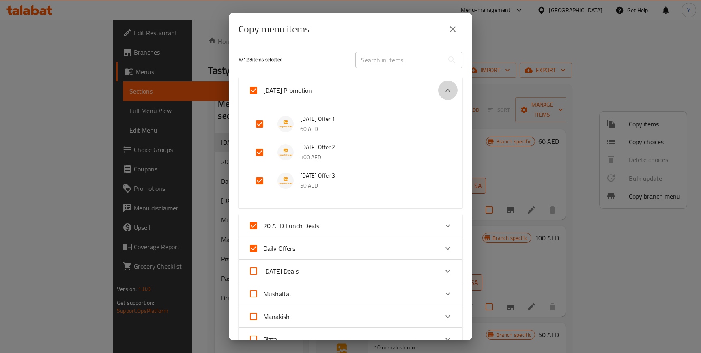
click at [452, 85] on div "Expand" at bounding box center [447, 90] width 19 height 19
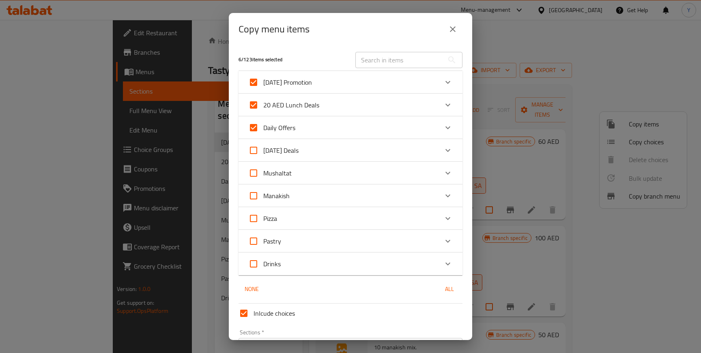
scroll to position [52, 0]
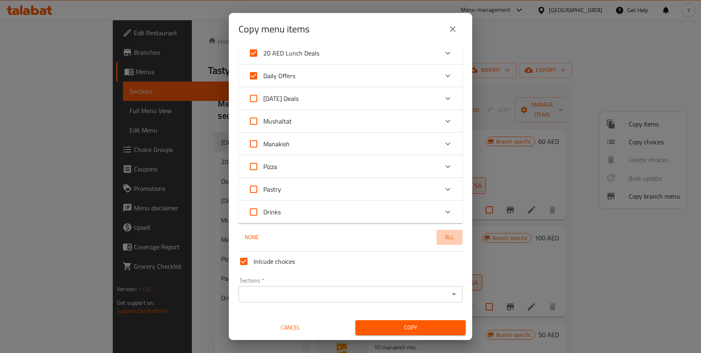
click at [450, 235] on span "All" at bounding box center [448, 237] width 19 height 10
click at [246, 238] on span "None" at bounding box center [251, 237] width 19 height 10
checkbox input "false"
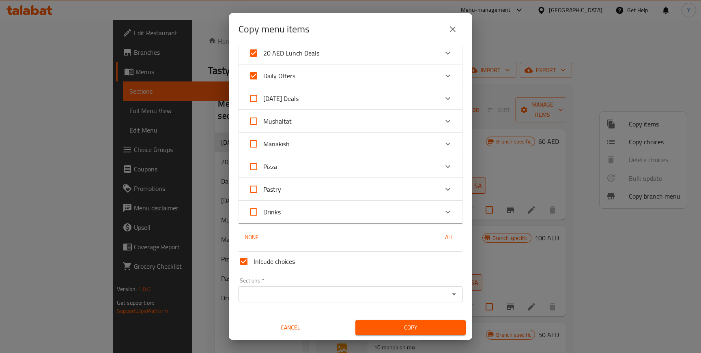
checkbox input "false"
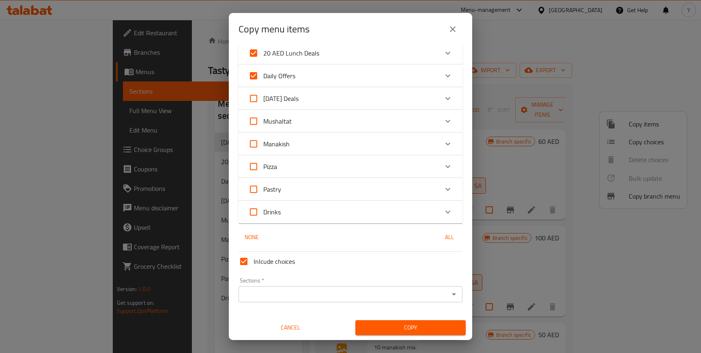
checkbox input "false"
click at [446, 237] on span "All" at bounding box center [448, 237] width 19 height 10
click at [449, 213] on icon "Expand" at bounding box center [448, 212] width 10 height 10
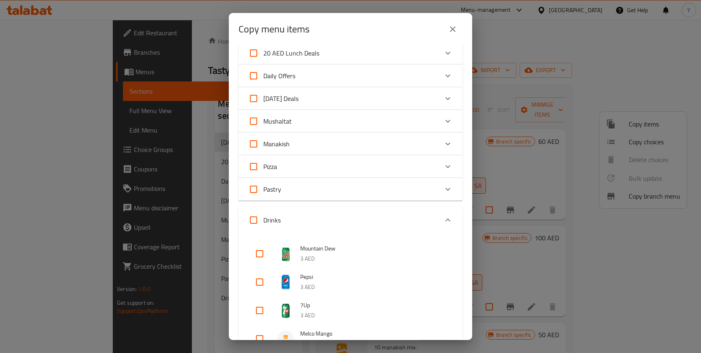
click at [449, 218] on icon "Expand" at bounding box center [448, 220] width 10 height 10
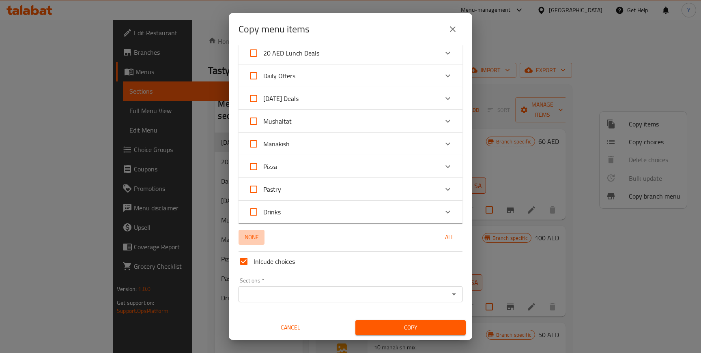
click at [251, 237] on span "None" at bounding box center [251, 237] width 19 height 10
click at [429, 296] on input "Sections   *" at bounding box center [344, 294] width 206 height 11
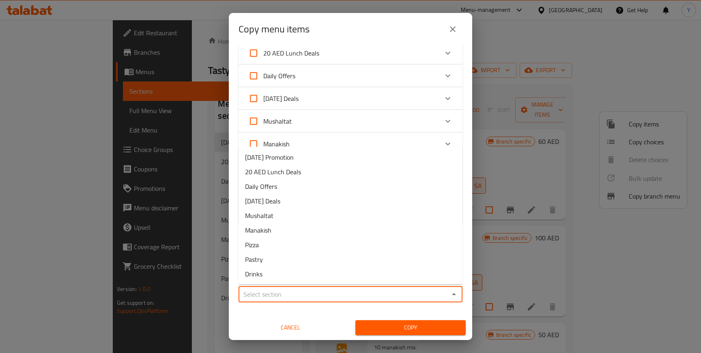
click at [246, 312] on div "Inlcude choices Sections   * Sections * Cancel Copy" at bounding box center [350, 292] width 230 height 87
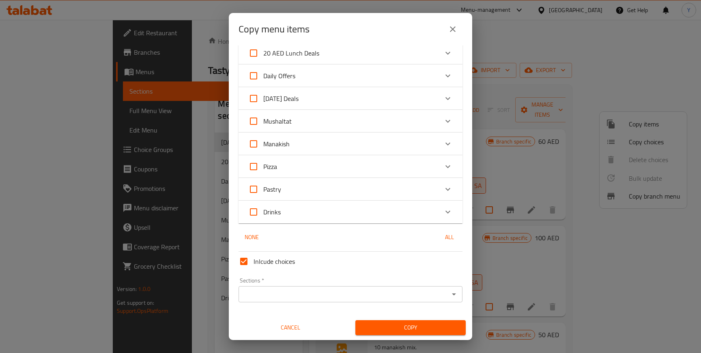
click at [455, 28] on icon "close" at bounding box center [453, 29] width 10 height 10
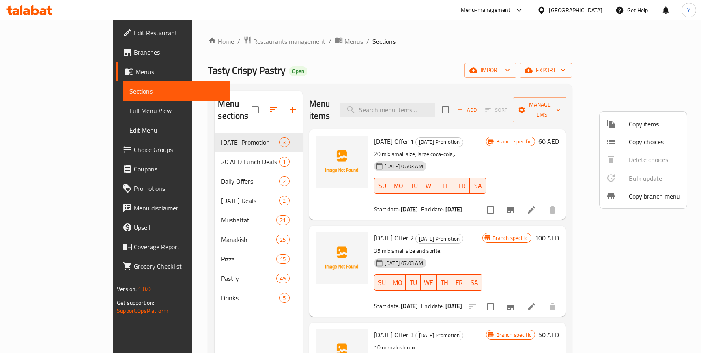
click at [281, 42] on div at bounding box center [350, 176] width 701 height 353
click at [344, 41] on span "Menus" at bounding box center [353, 41] width 19 height 10
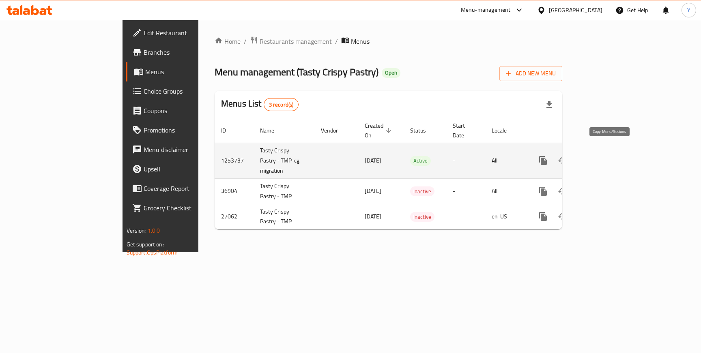
click at [548, 156] on icon "more" at bounding box center [543, 161] width 10 height 10
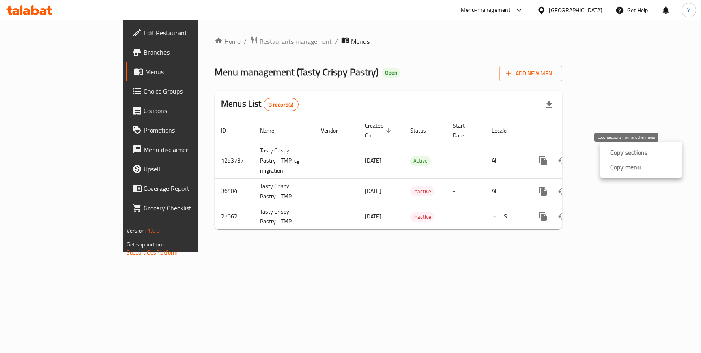
click at [623, 152] on strong "Copy sections" at bounding box center [628, 153] width 37 height 10
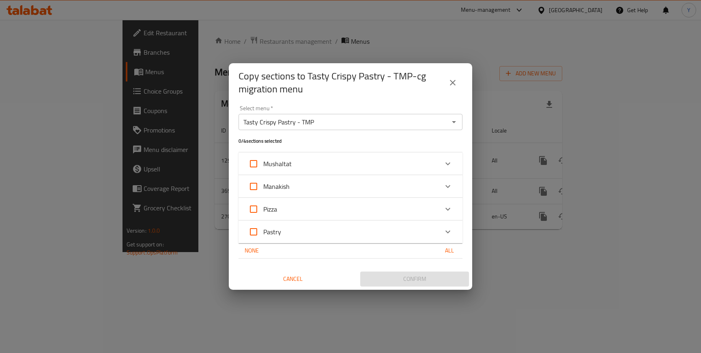
click at [452, 121] on icon "Open" at bounding box center [454, 122] width 4 height 2
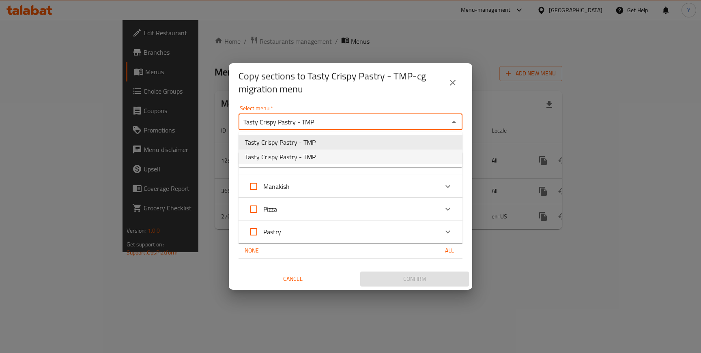
click at [295, 156] on span "Tasty Crispy Pastry - TMP" at bounding box center [280, 157] width 71 height 10
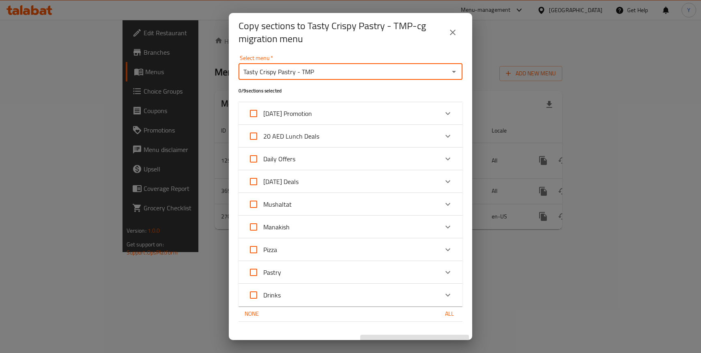
click at [254, 180] on input "[DATE] Deals" at bounding box center [253, 181] width 19 height 19
checkbox input "true"
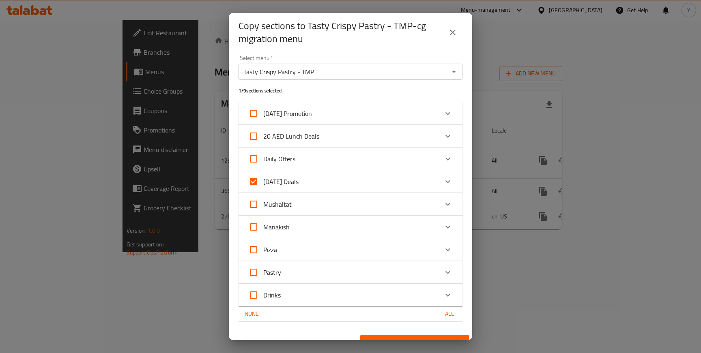
scroll to position [13, 0]
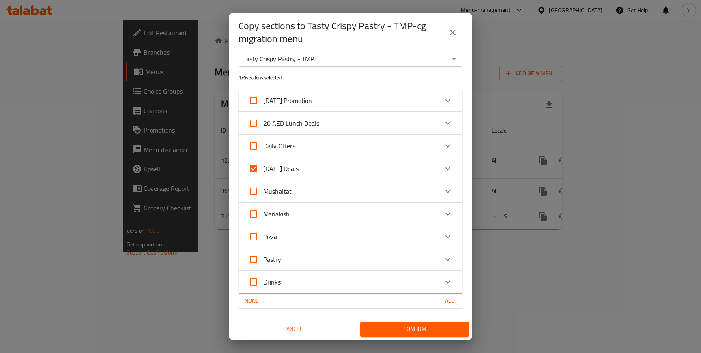
click at [454, 31] on icon "close" at bounding box center [453, 33] width 10 height 10
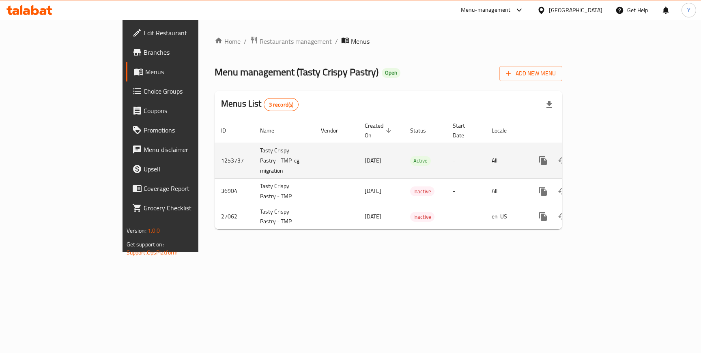
click at [606, 156] on icon "enhanced table" at bounding box center [601, 161] width 10 height 10
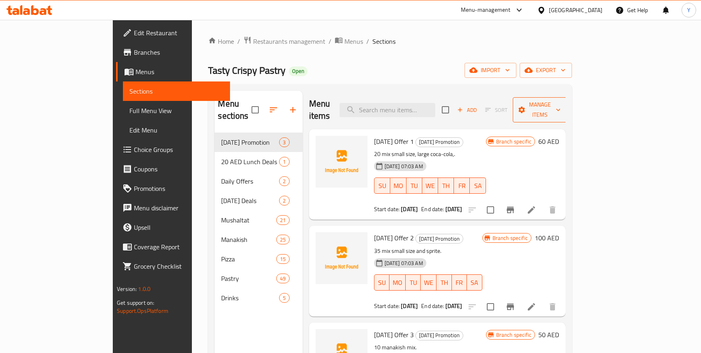
click at [560, 102] on span "Manage items" at bounding box center [539, 110] width 41 height 20
click at [632, 144] on span "Copy choices" at bounding box center [653, 142] width 51 height 10
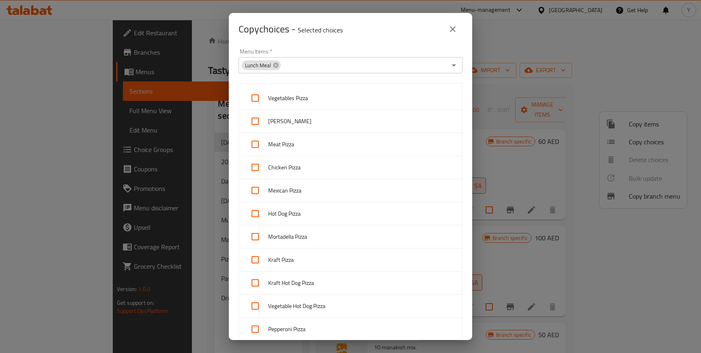
click at [304, 65] on input "Menu Items   *" at bounding box center [363, 65] width 165 height 11
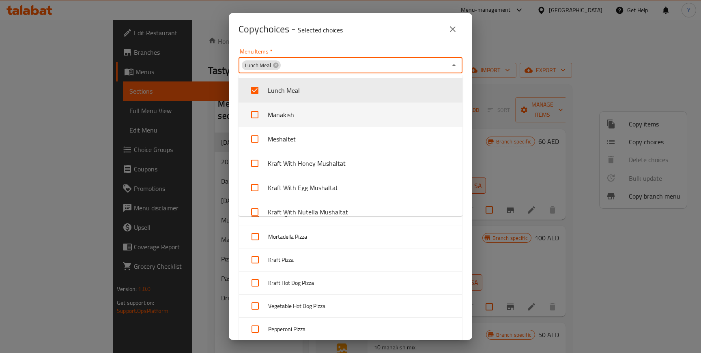
click at [255, 111] on input "checkbox" at bounding box center [254, 114] width 19 height 19
checkbox input "true"
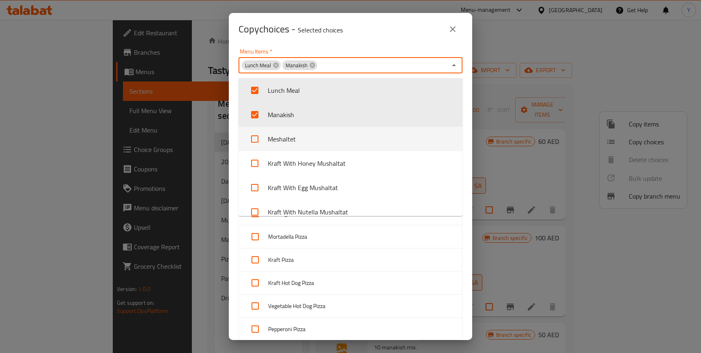
click at [256, 138] on input "checkbox" at bounding box center [254, 138] width 19 height 19
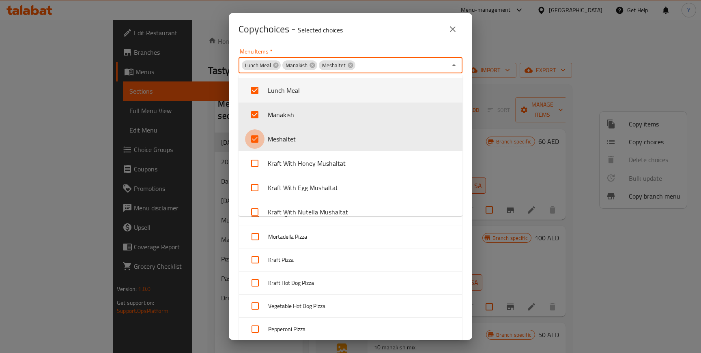
click at [256, 138] on input "checkbox" at bounding box center [254, 138] width 19 height 19
checkbox input "false"
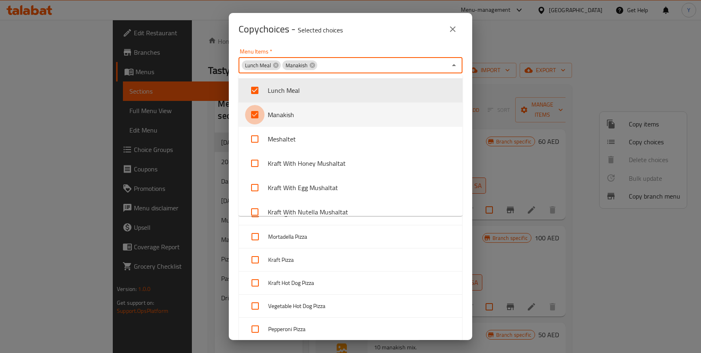
click at [254, 118] on input "checkbox" at bounding box center [254, 114] width 19 height 19
checkbox input "false"
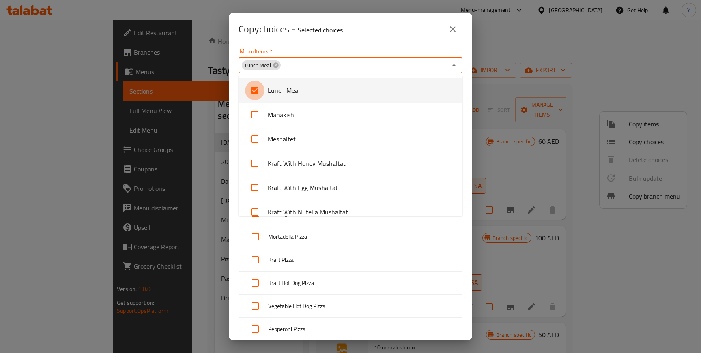
click at [254, 93] on input "checkbox" at bounding box center [254, 90] width 19 height 19
checkbox input "false"
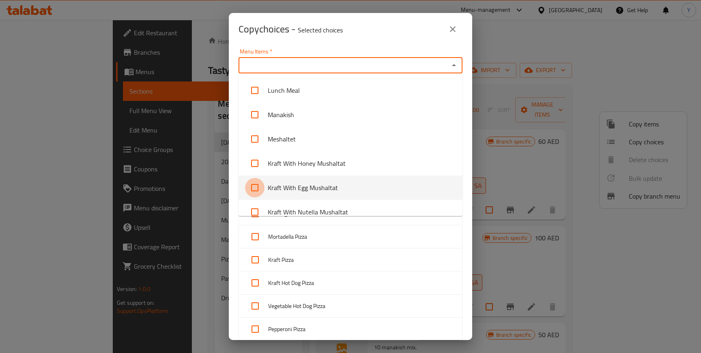
click at [256, 184] on input "checkbox" at bounding box center [254, 187] width 19 height 19
checkbox input "true"
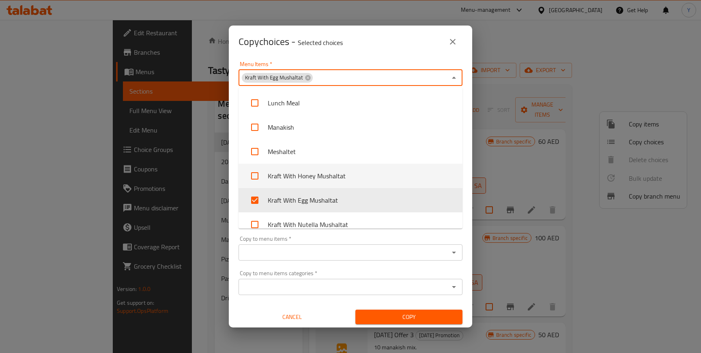
click at [234, 161] on div "Small Medium Large None All" at bounding box center [351, 148] width 234 height 114
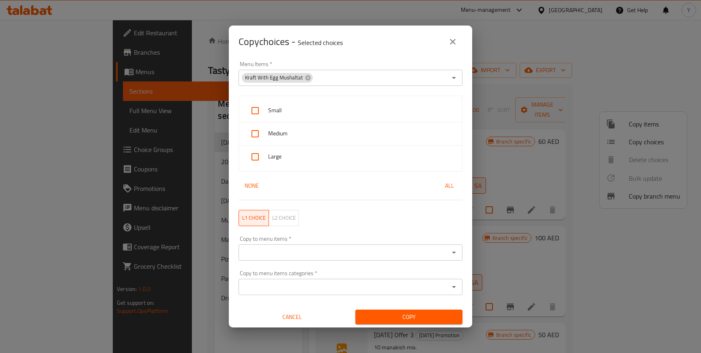
scroll to position [2, 0]
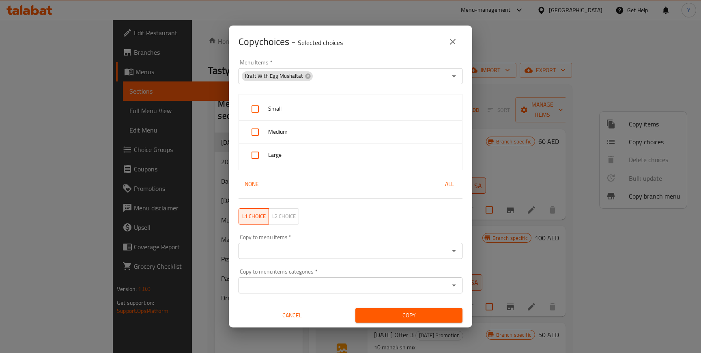
click at [401, 248] on input "Copy to menu items   *" at bounding box center [344, 250] width 206 height 11
click at [259, 265] on div "Copy to menu items categories   * Copy to menu items categories *" at bounding box center [351, 281] width 234 height 34
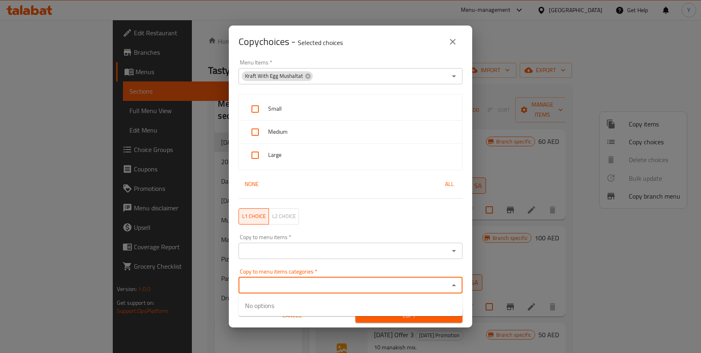
click at [314, 283] on input "Copy to menu items categories   *" at bounding box center [344, 285] width 206 height 11
click at [288, 265] on div "Copy to menu items categories   * Copy to menu items categories *" at bounding box center [351, 281] width 234 height 34
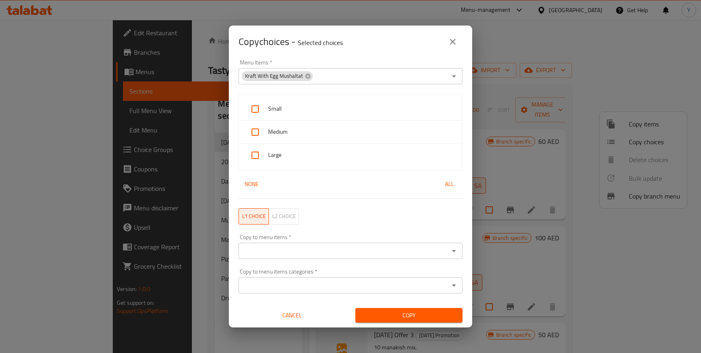
scroll to position [0, 0]
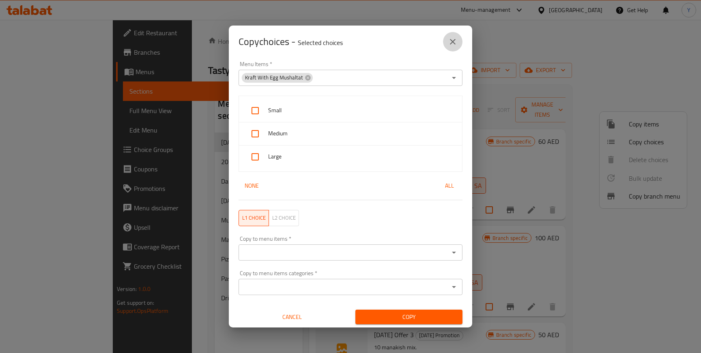
click at [453, 39] on icon "close" at bounding box center [453, 42] width 10 height 10
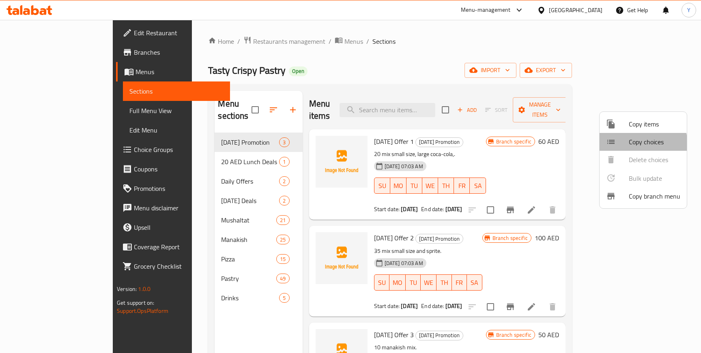
click at [641, 144] on span "Copy choices" at bounding box center [653, 142] width 51 height 10
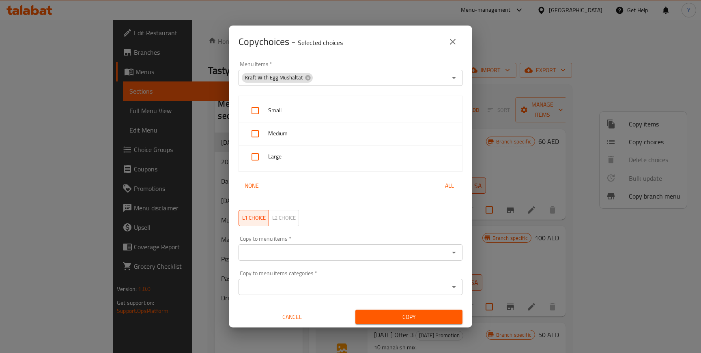
click at [258, 110] on input "checkbox" at bounding box center [254, 110] width 19 height 19
checkbox input "true"
click at [253, 135] on input "checkbox" at bounding box center [254, 133] width 19 height 19
checkbox input "true"
click at [254, 154] on input "checkbox" at bounding box center [254, 156] width 19 height 19
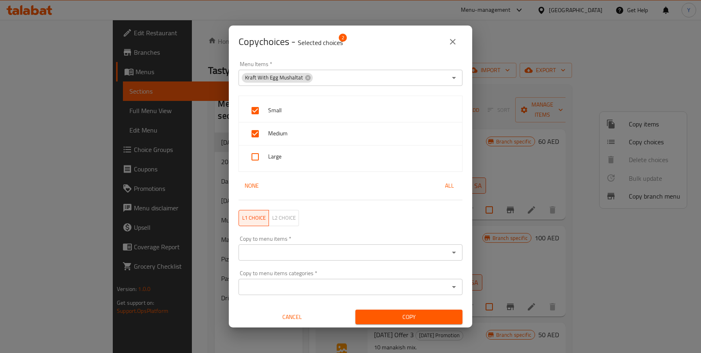
checkbox input "true"
click at [284, 253] on input "Copy to menu items   *" at bounding box center [344, 252] width 206 height 11
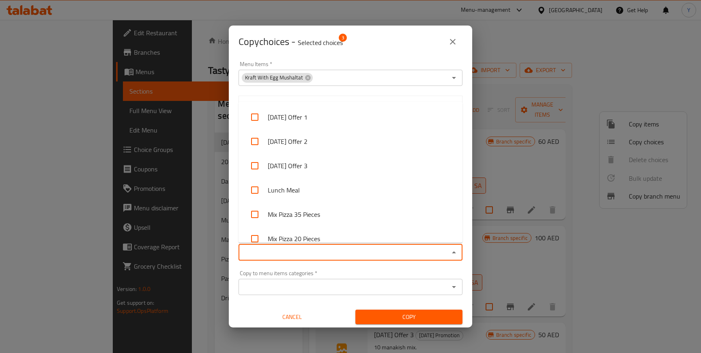
click at [244, 268] on div "Copy to menu items categories   * Copy to menu items categories *" at bounding box center [351, 283] width 234 height 34
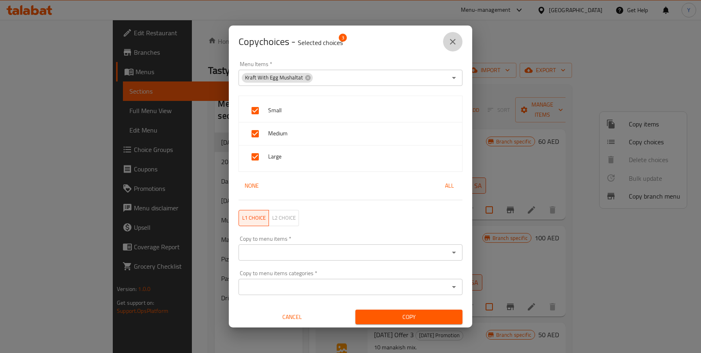
click at [452, 42] on icon "close" at bounding box center [453, 42] width 6 height 6
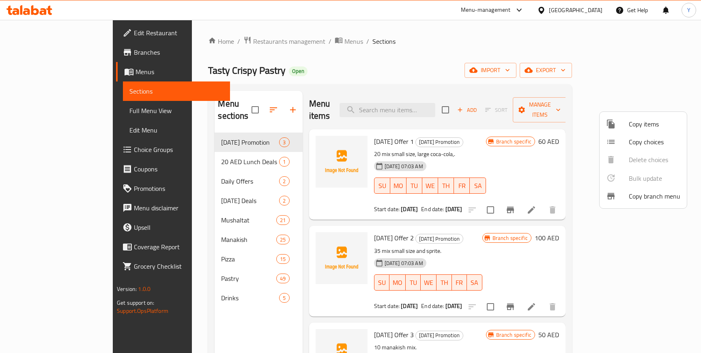
click at [526, 92] on div at bounding box center [350, 176] width 701 height 353
click at [499, 201] on input "checkbox" at bounding box center [490, 209] width 17 height 17
checkbox input "true"
click at [499, 298] on input "checkbox" at bounding box center [490, 306] width 17 height 17
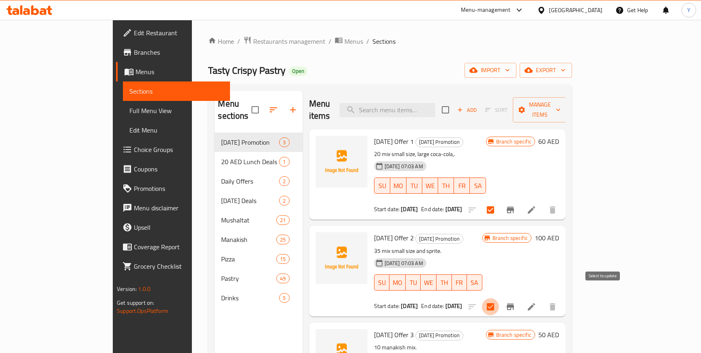
checkbox input "false"
click at [499, 201] on input "checkbox" at bounding box center [490, 209] width 17 height 17
checkbox input "false"
click at [535, 206] on icon at bounding box center [530, 209] width 7 height 7
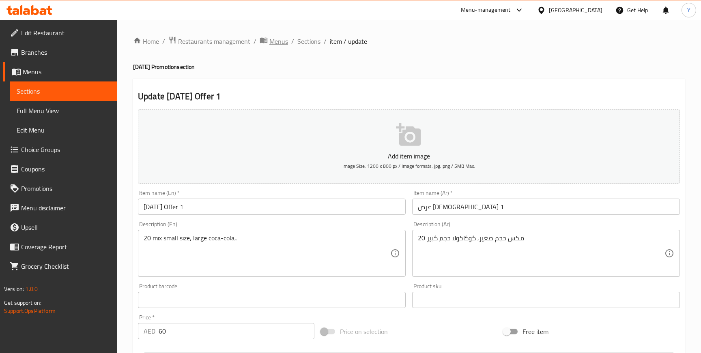
click at [280, 44] on span "Menus" at bounding box center [278, 41] width 19 height 10
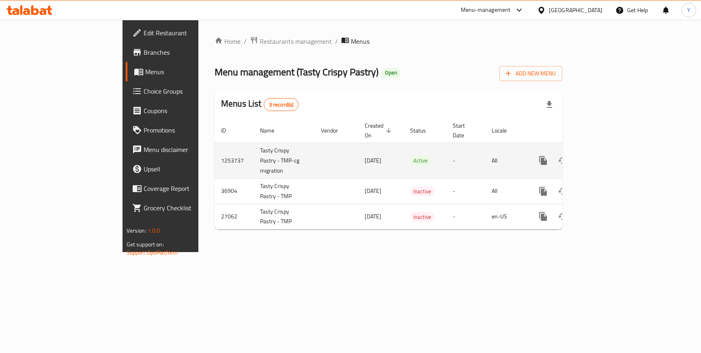
click at [605, 157] on icon "enhanced table" at bounding box center [601, 160] width 7 height 7
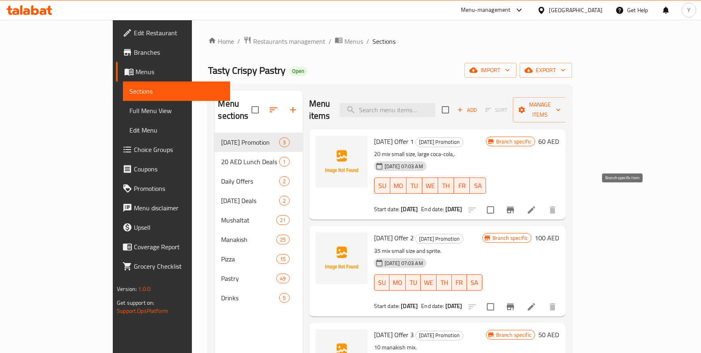
click at [515, 205] on icon "Branch-specific-item" at bounding box center [510, 210] width 10 height 10
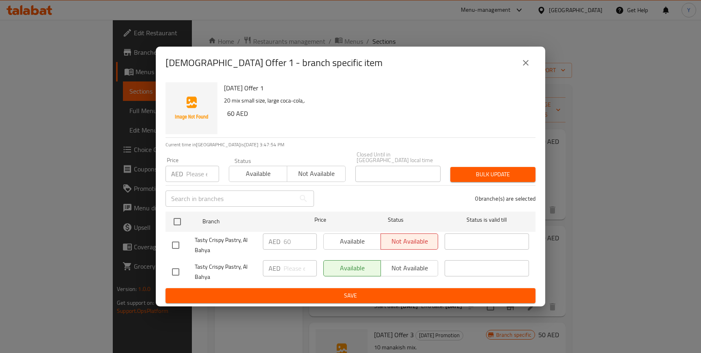
click at [527, 65] on icon "close" at bounding box center [526, 63] width 6 height 6
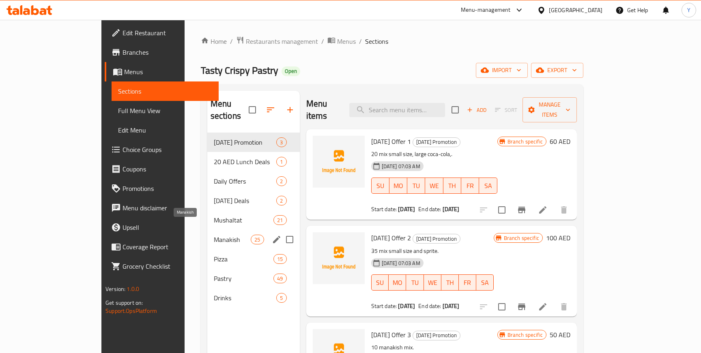
click at [214, 235] on span "Manakish" at bounding box center [232, 240] width 37 height 10
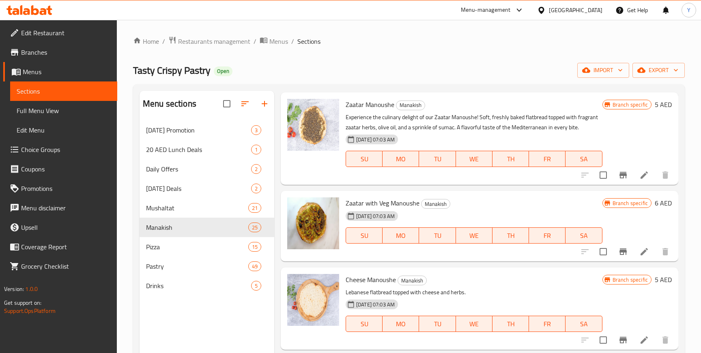
scroll to position [41, 0]
